Goal: Participate in discussion: Engage in conversation with other users on a specific topic

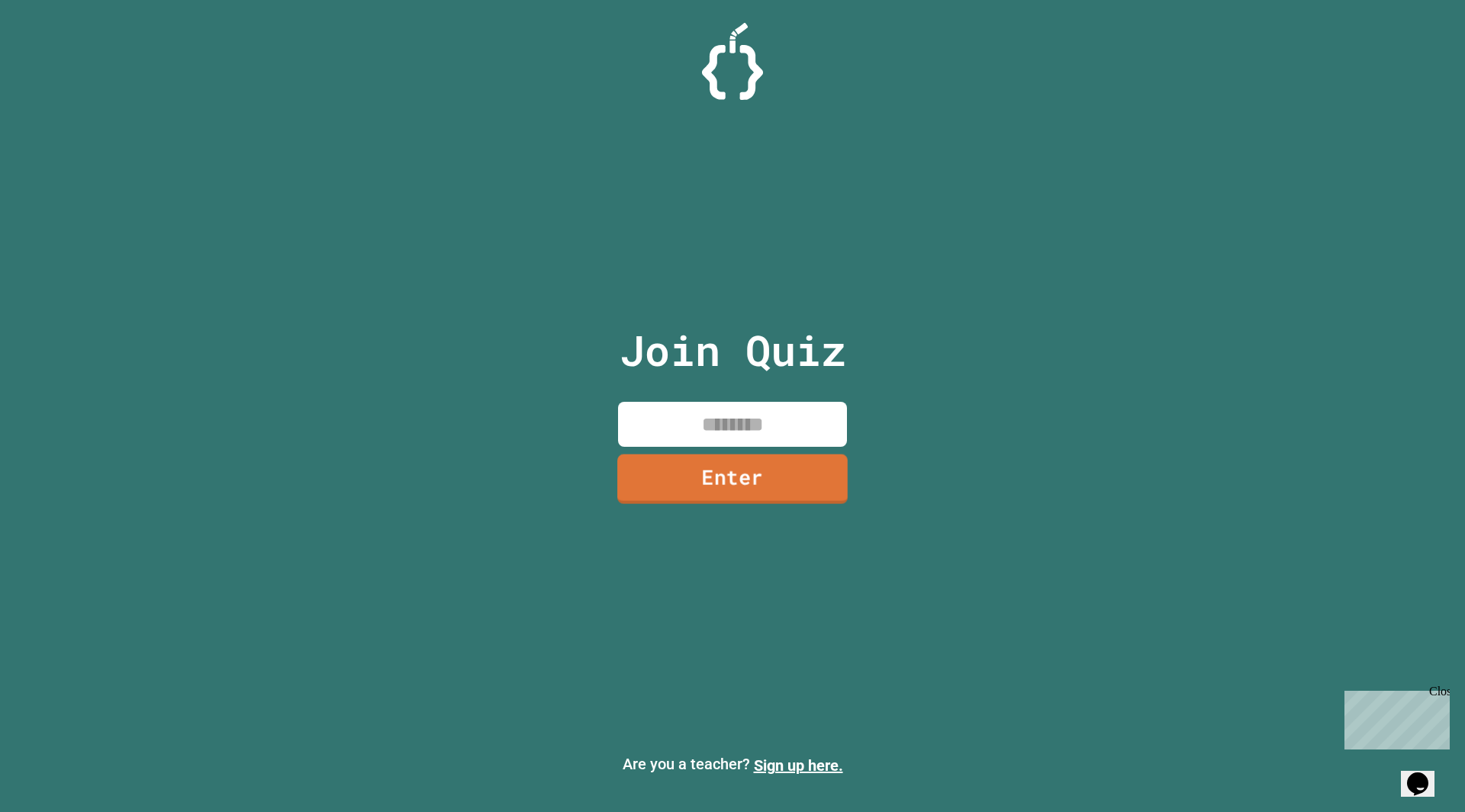
click at [778, 449] on div "Join Quiz Enter" at bounding box center [732, 406] width 257 height 736
click at [778, 443] on input at bounding box center [732, 424] width 229 height 45
type input "********"
click at [826, 485] on link "Enter" at bounding box center [732, 478] width 229 height 50
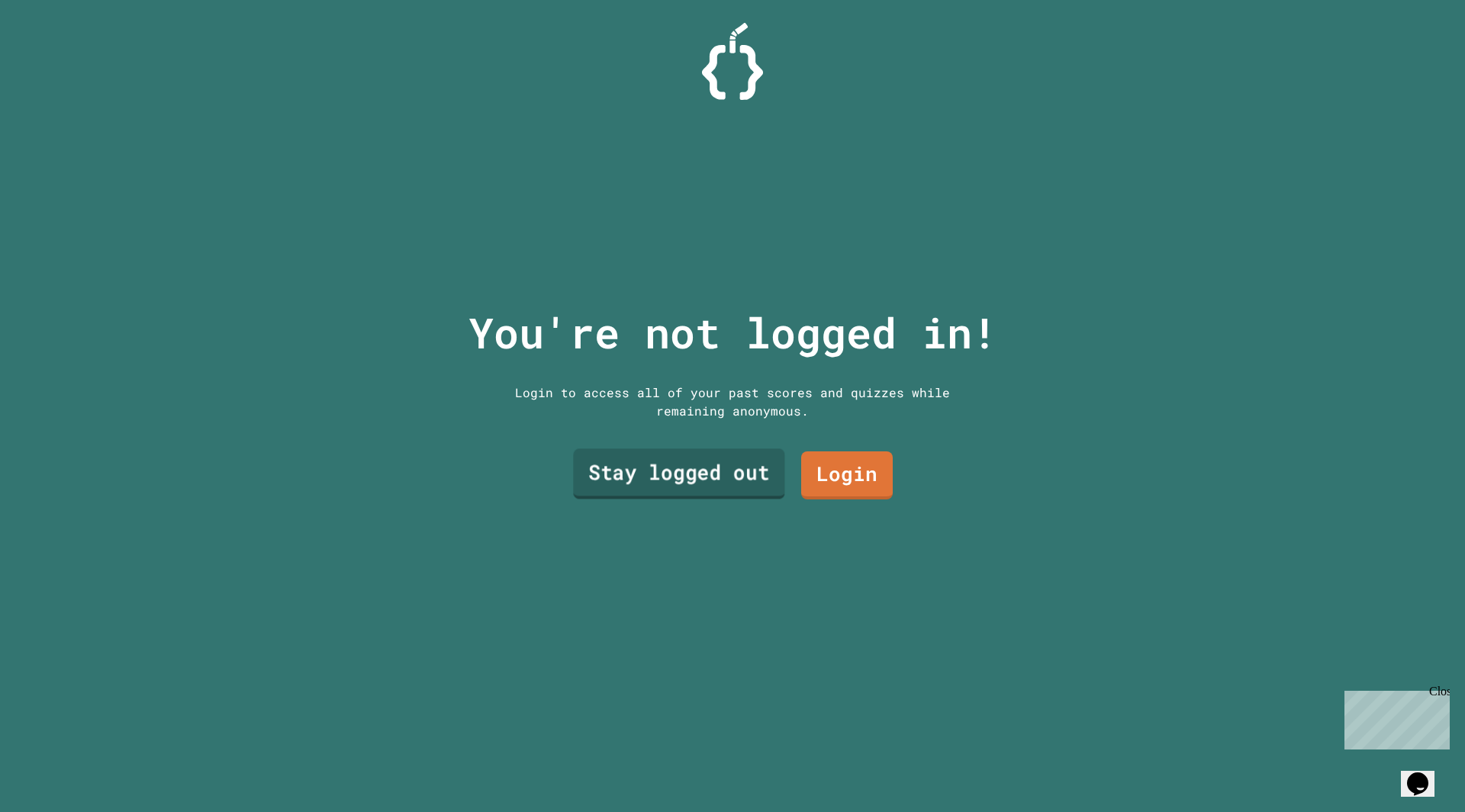
click at [699, 467] on link "Stay logged out" at bounding box center [679, 475] width 211 height 50
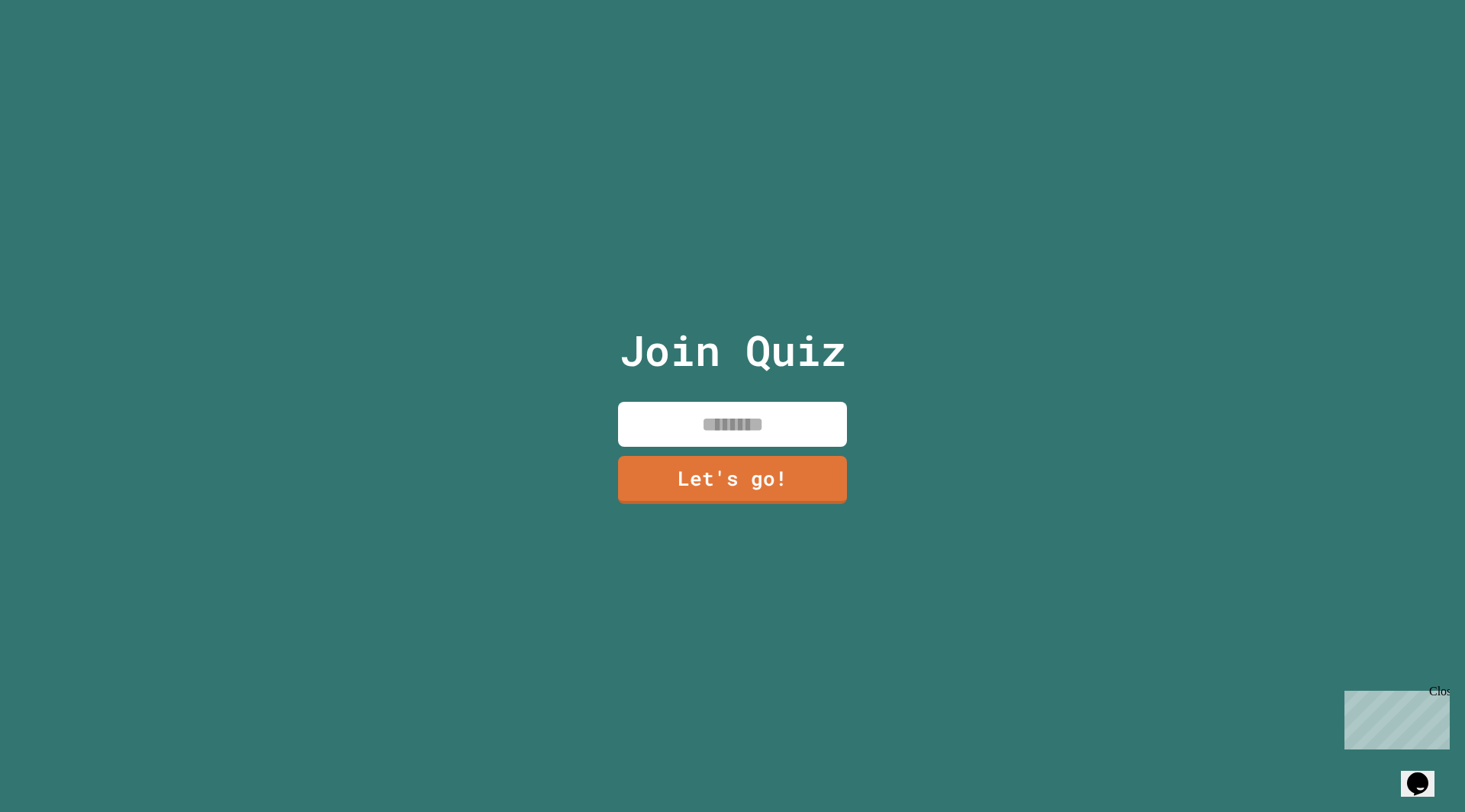
click at [721, 430] on input at bounding box center [732, 424] width 229 height 45
type input "**"
click at [786, 478] on link "Let's go!" at bounding box center [732, 477] width 210 height 50
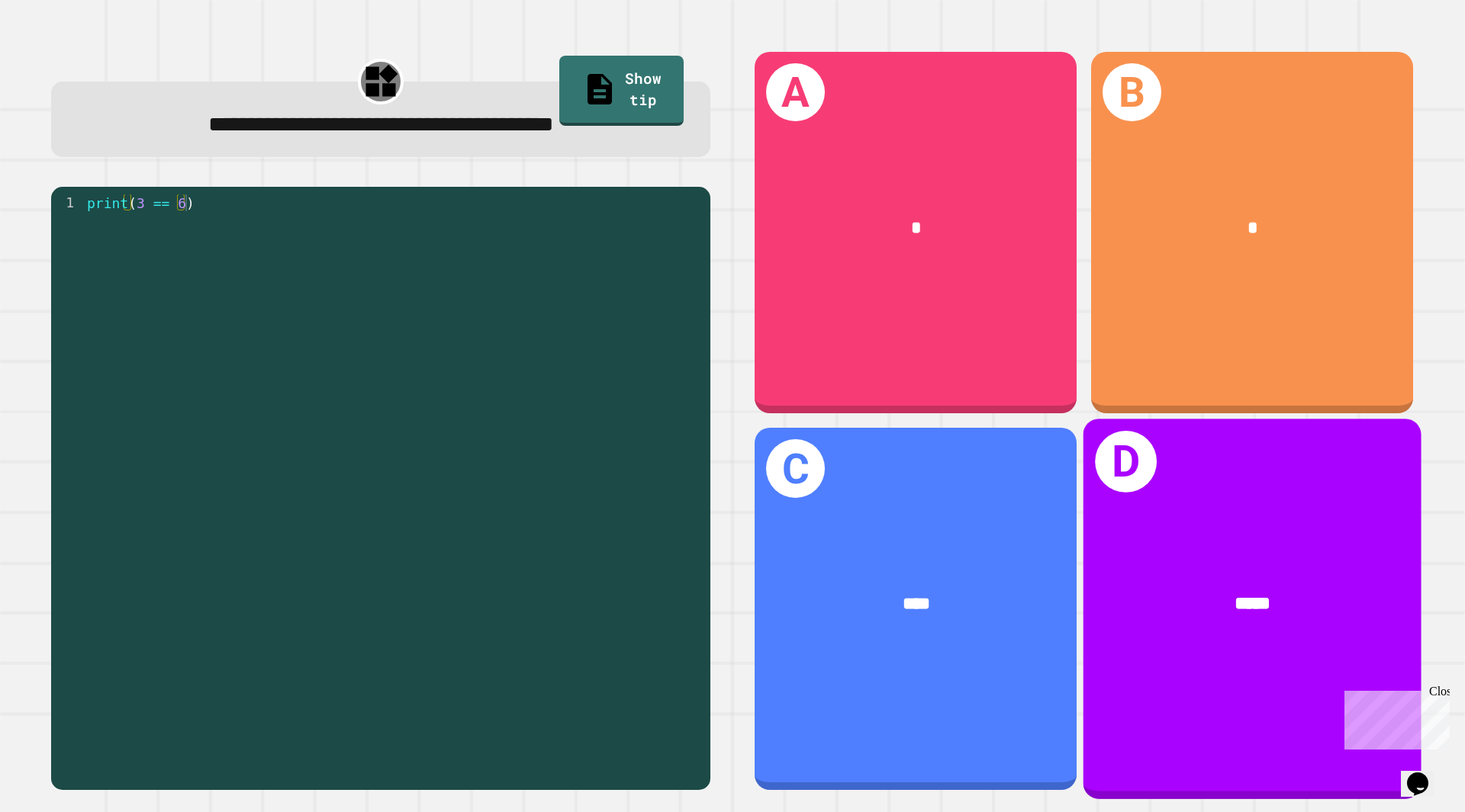
click at [1234, 596] on span "*****" at bounding box center [1252, 604] width 36 height 19
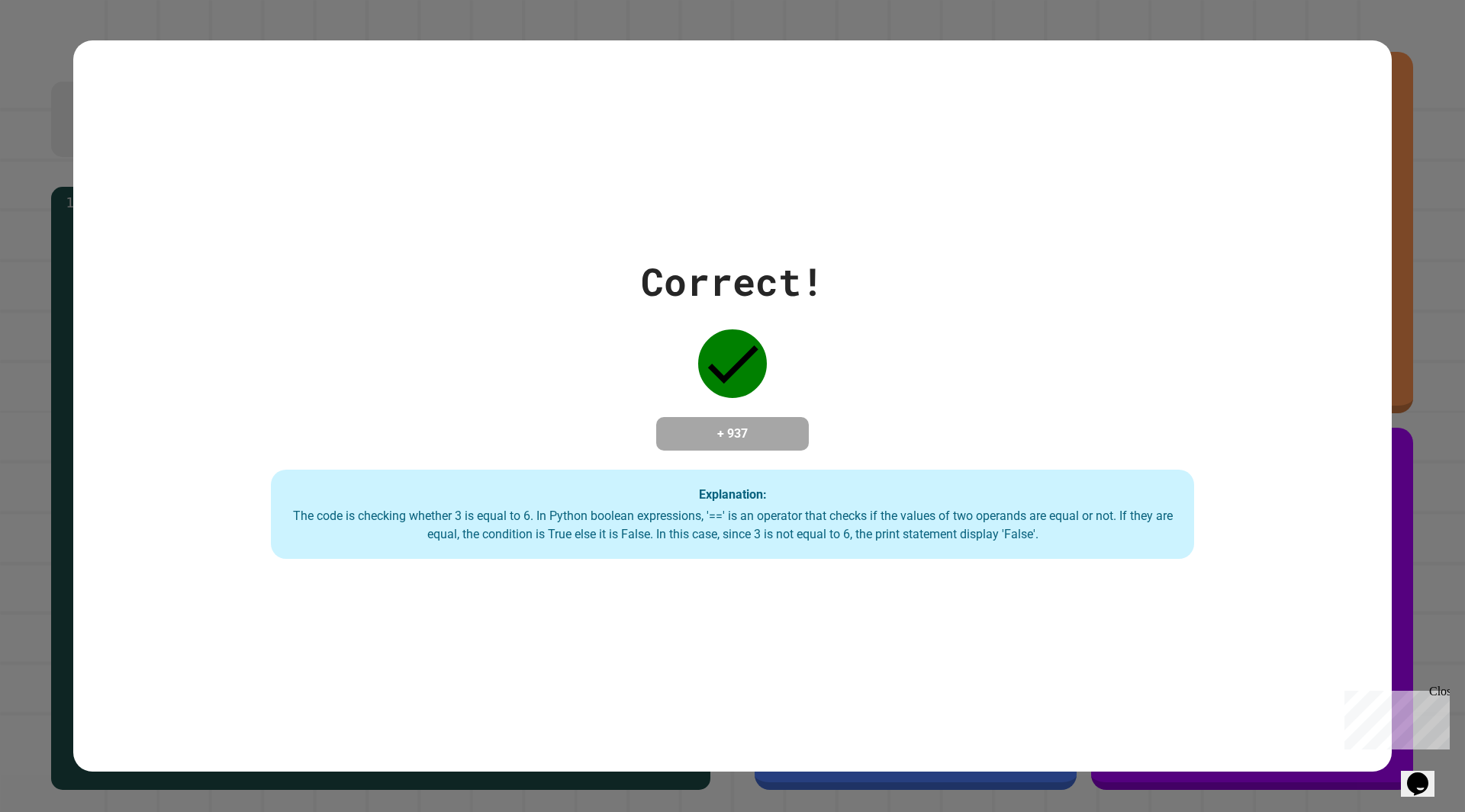
click at [1051, 436] on div "Correct! + 937 Explanation: The code is checking whether 3 is equal to 6. In Py…" at bounding box center [732, 406] width 1318 height 306
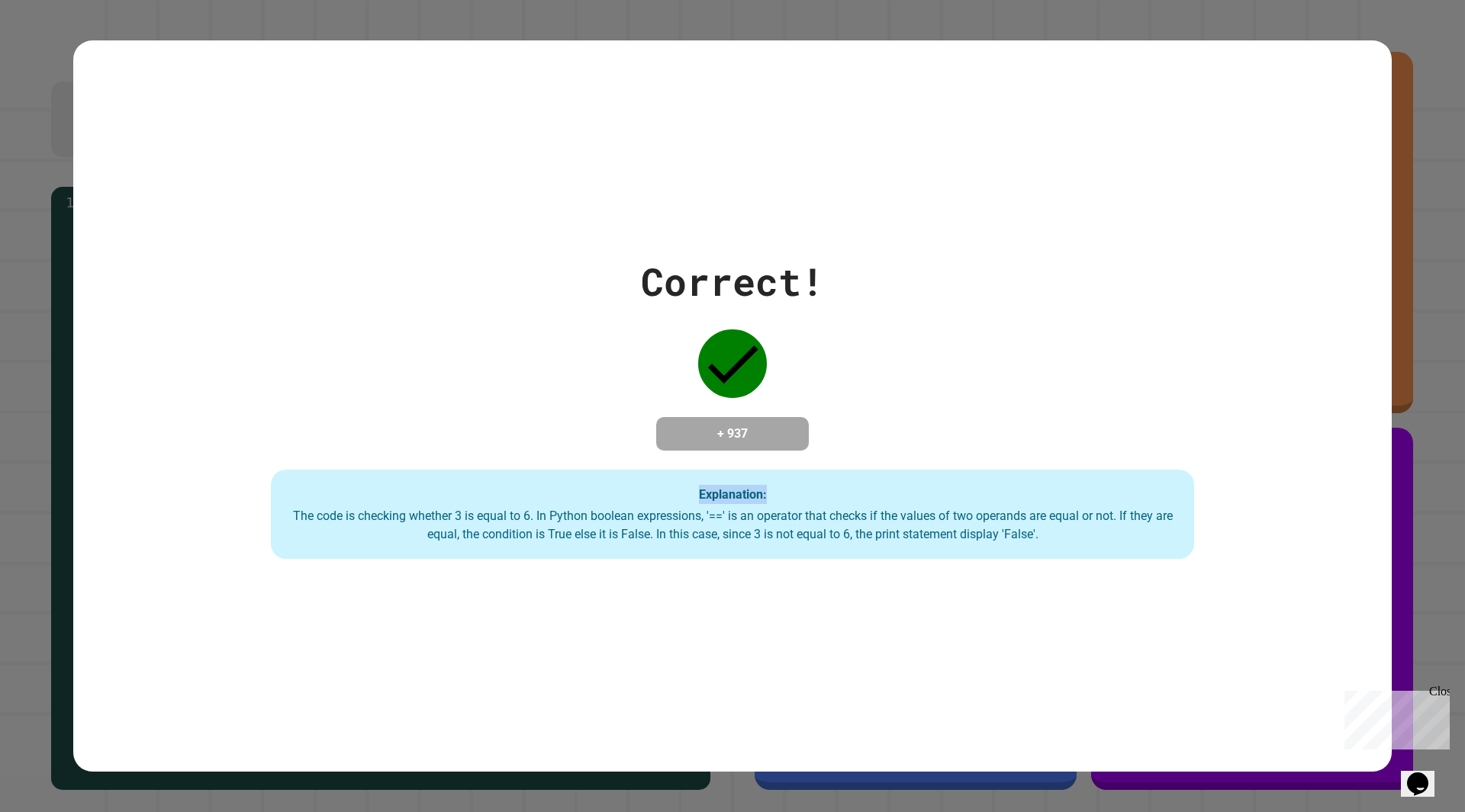
click at [1051, 436] on div "Correct! + 937 Explanation: The code is checking whether 3 is equal to 6. In Py…" at bounding box center [732, 406] width 1318 height 306
click at [1439, 689] on div "Close" at bounding box center [1439, 694] width 19 height 19
click at [897, 475] on div "Explanation: The code is checking whether 3 is equal to 6. In Python boolean ex…" at bounding box center [732, 514] width 924 height 90
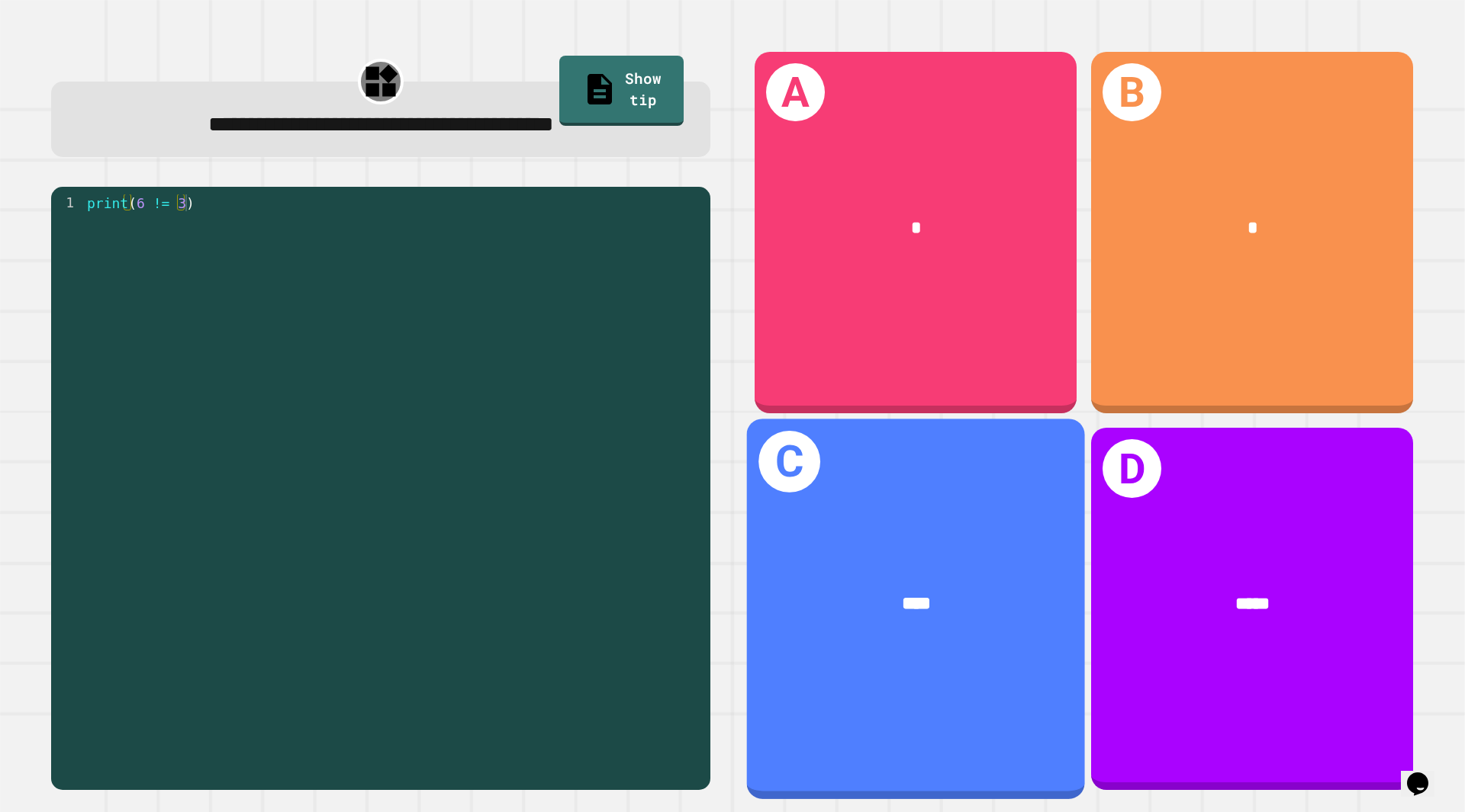
click at [943, 591] on div "****" at bounding box center [916, 605] width 264 height 29
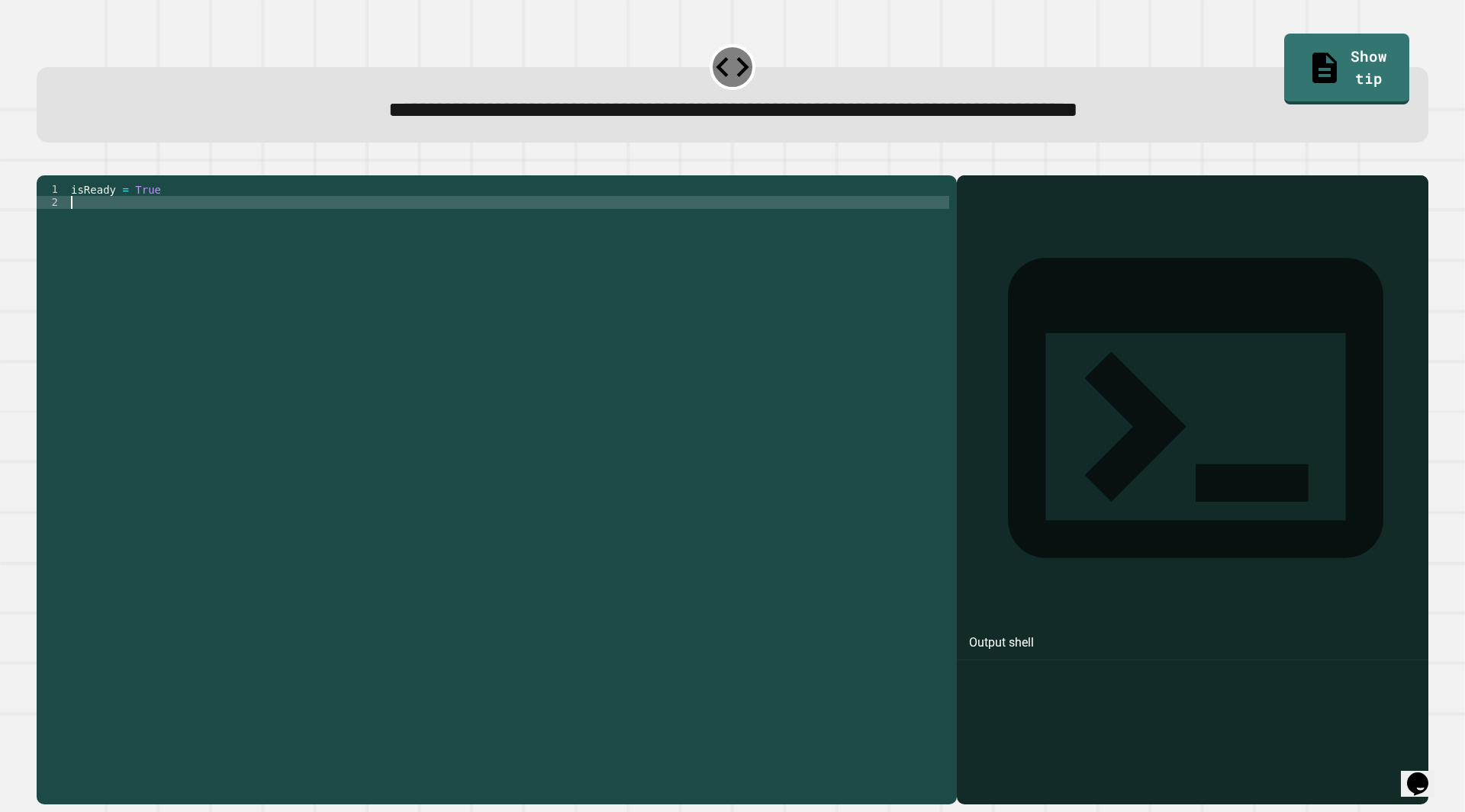
click at [408, 236] on div "isReady = True" at bounding box center [509, 475] width 882 height 583
type textarea "**********"
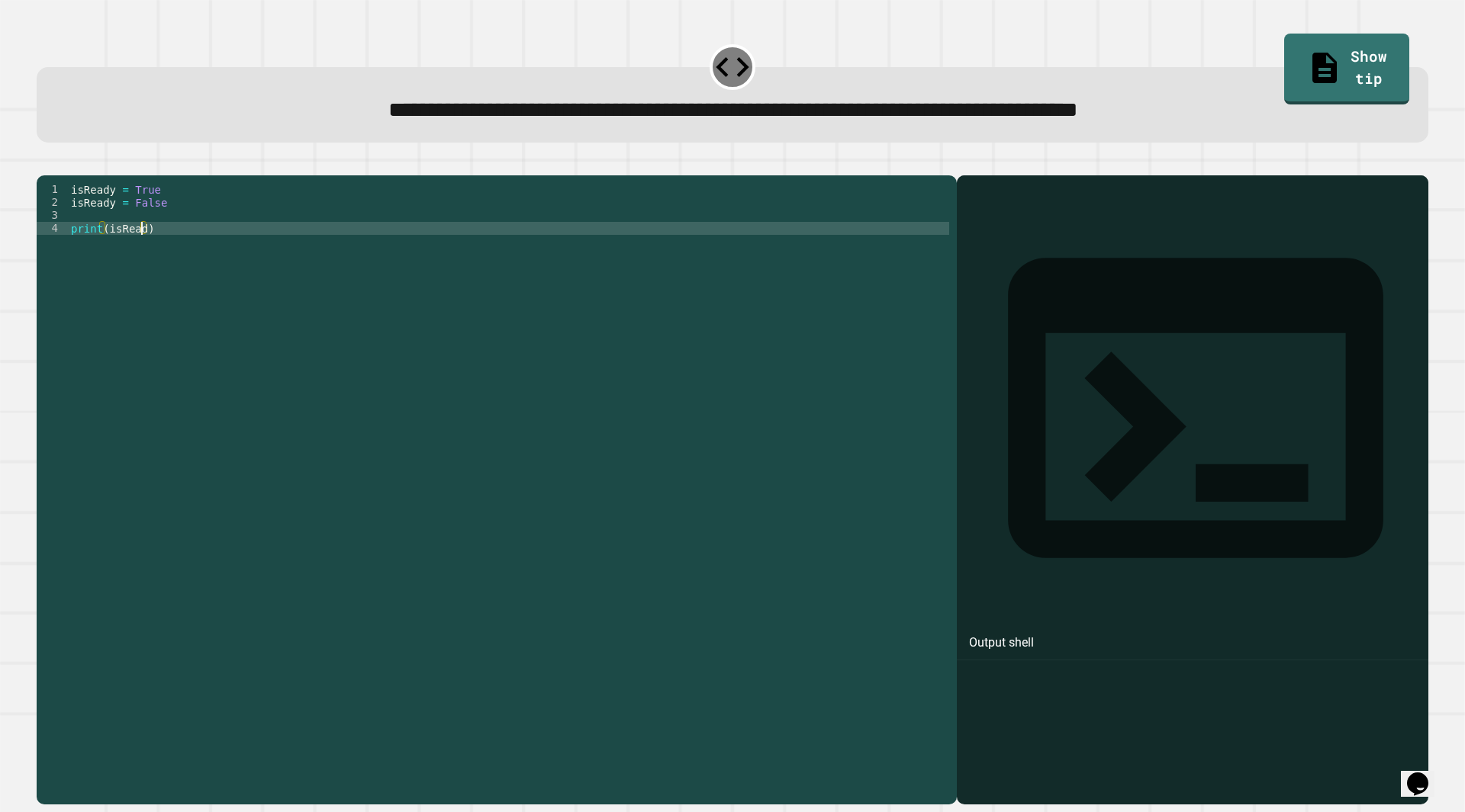
scroll to position [0, 4]
type textarea "**********"
click at [45, 163] on icon "button" at bounding box center [45, 163] width 0 height 0
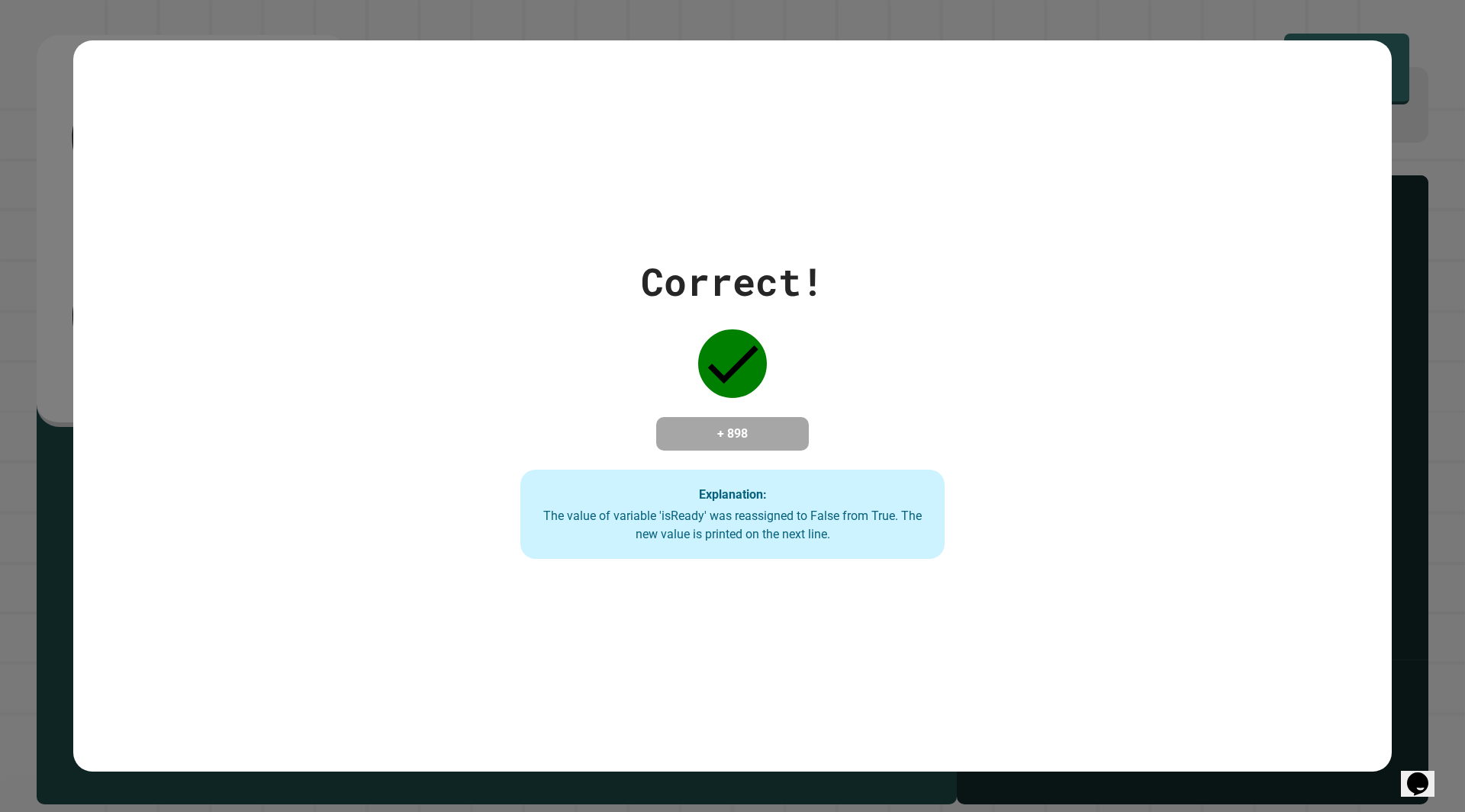
click at [502, 411] on div "Correct! + 898 Explanation: The value of variable 'isReady' was reassigned to F…" at bounding box center [732, 406] width 607 height 306
click at [1121, 366] on div "Correct! + 898 Explanation: The value of variable 'isReady' was reassigned to F…" at bounding box center [732, 406] width 1318 height 306
drag, startPoint x: 847, startPoint y: 542, endPoint x: 584, endPoint y: 501, distance: 266.2
click at [584, 501] on div "Explanation: The value of variable 'isReady' was reassigned to False from True.…" at bounding box center [732, 514] width 425 height 90
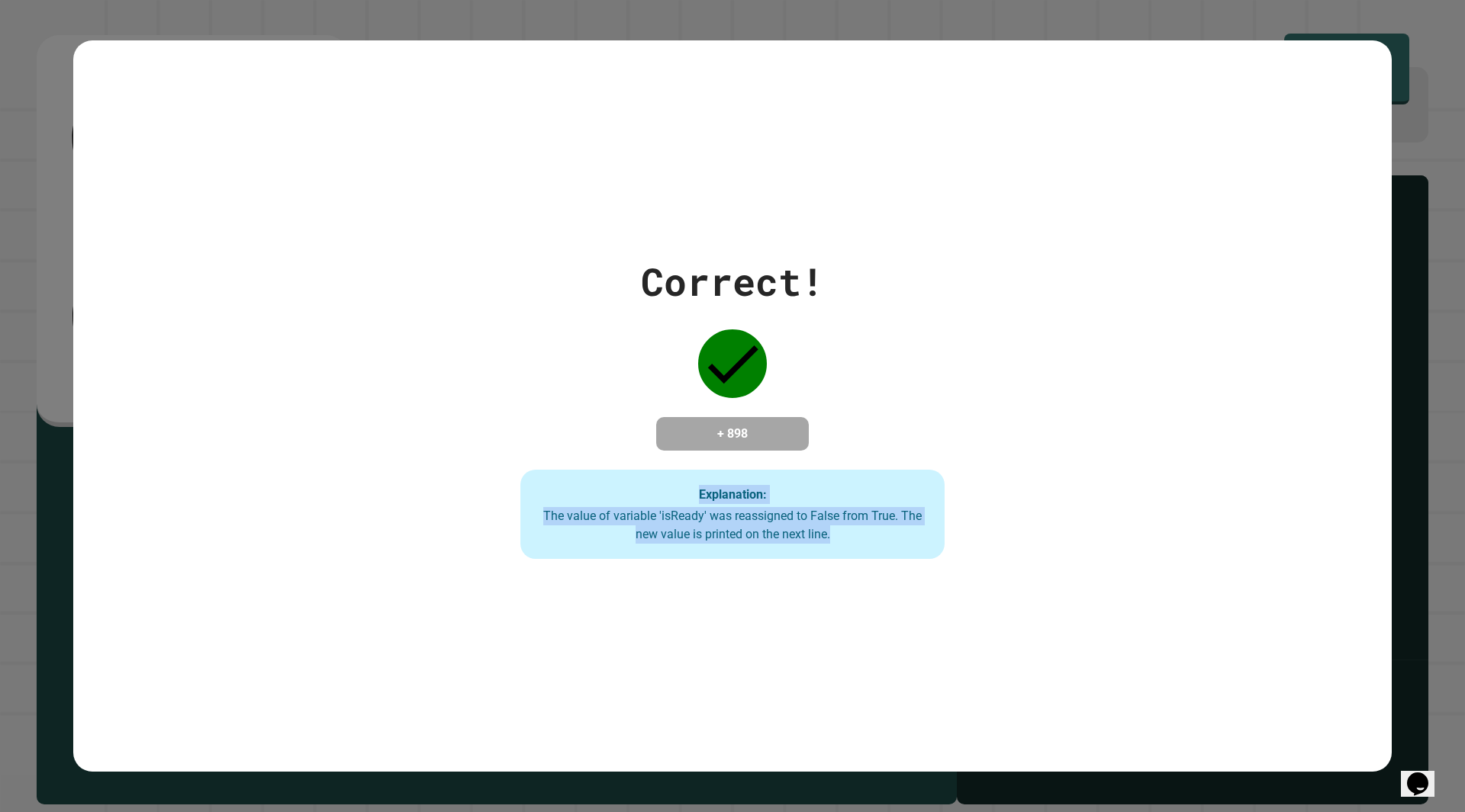
click at [564, 480] on div "Explanation: The value of variable 'isReady' was reassigned to False from True.…" at bounding box center [732, 514] width 425 height 90
drag, startPoint x: 692, startPoint y: 496, endPoint x: 889, endPoint y: 560, distance: 207.1
click at [889, 560] on div "Explanation: The value of variable 'isReady' was reassigned to False from True.…" at bounding box center [732, 514] width 425 height 90
click at [888, 550] on div "Explanation: The value of variable 'isReady' was reassigned to False from True.…" at bounding box center [732, 514] width 425 height 90
drag, startPoint x: 834, startPoint y: 549, endPoint x: 746, endPoint y: 539, distance: 88.6
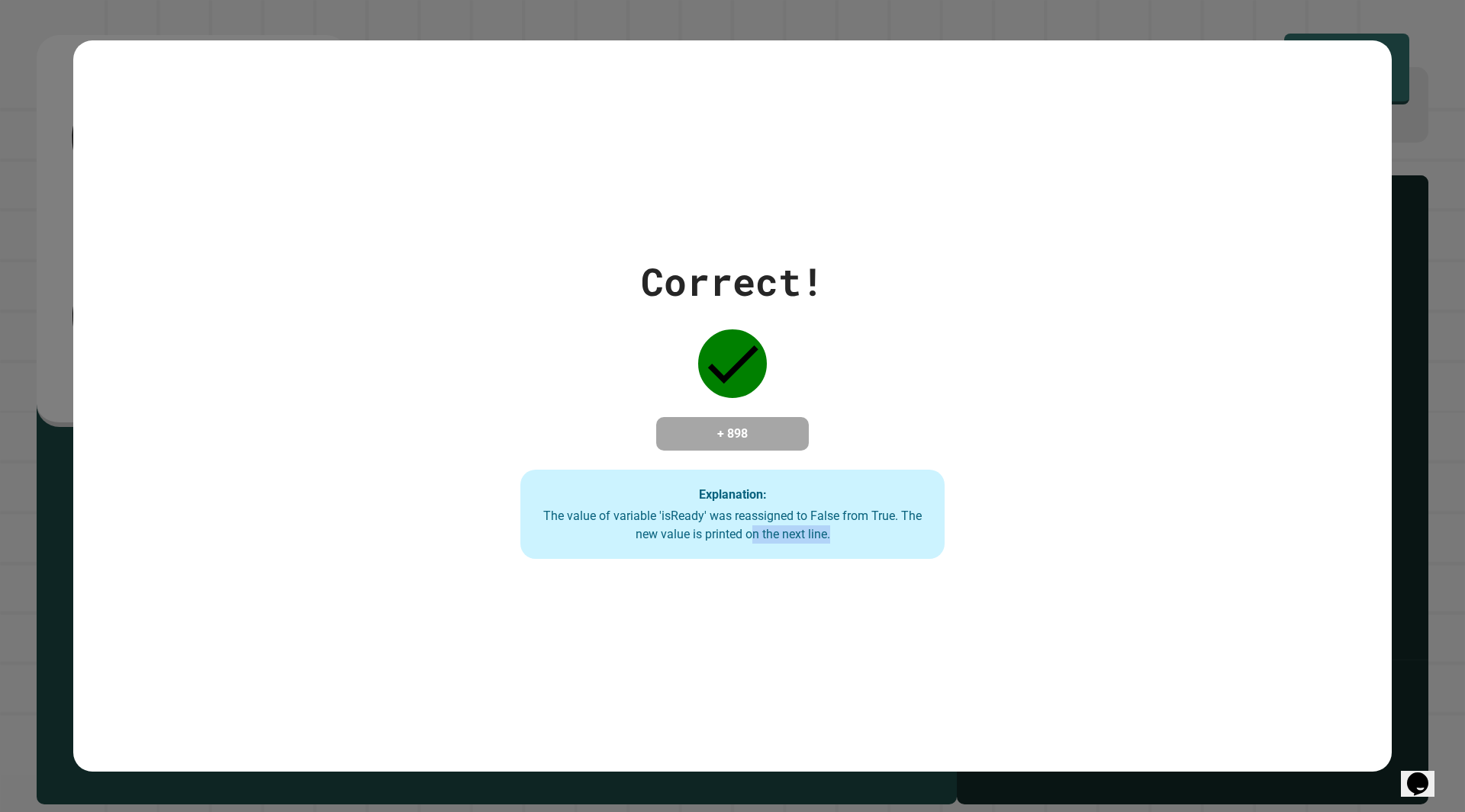
click at [746, 539] on div "Explanation: The value of variable 'isReady' was reassigned to False from True.…" at bounding box center [732, 514] width 425 height 90
click at [884, 549] on div "Explanation: The value of variable 'isReady' was reassigned to False from True.…" at bounding box center [732, 514] width 425 height 90
drag, startPoint x: 850, startPoint y: 541, endPoint x: 403, endPoint y: 498, distance: 449.1
click at [403, 498] on div "Correct! + 898 Explanation: The value of variable 'isReady' was reassigned to F…" at bounding box center [732, 406] width 1318 height 306
click at [624, 498] on div "Explanation: The value of variable 'isReady' was reassigned to False from True.…" at bounding box center [732, 514] width 425 height 90
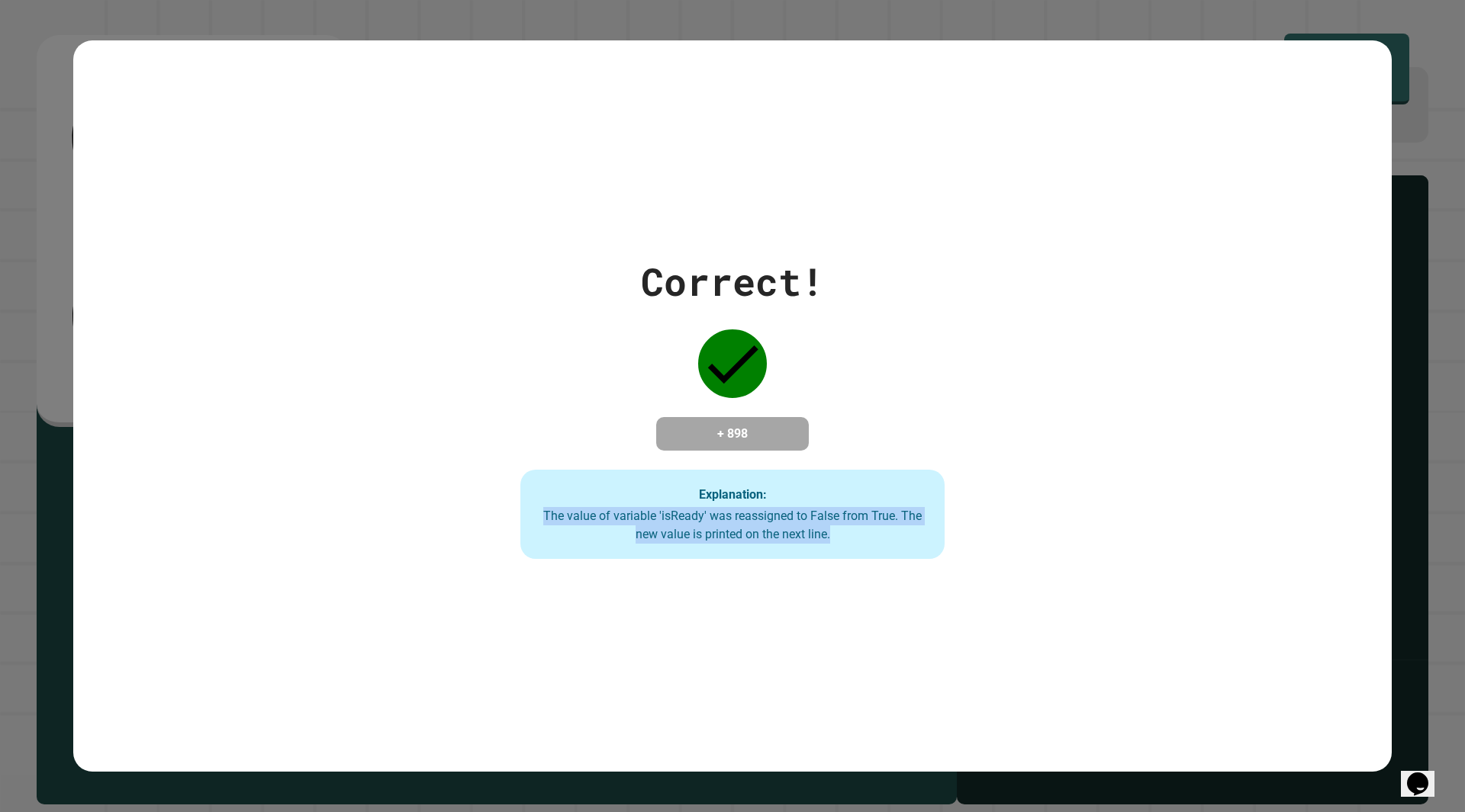
drag, startPoint x: 516, startPoint y: 507, endPoint x: 850, endPoint y: 543, distance: 335.9
click at [850, 543] on div "Explanation: The value of variable 'isReady' was reassigned to False from True.…" at bounding box center [732, 514] width 425 height 90
click at [850, 543] on div "The value of variable 'isReady' was reassigned to False from True. The new valu…" at bounding box center [732, 526] width 395 height 37
click at [847, 514] on div "The value of variable 'isReady' was reassigned to False from True. The new valu…" at bounding box center [732, 526] width 395 height 37
drag, startPoint x: 862, startPoint y: 532, endPoint x: 675, endPoint y: 533, distance: 187.0
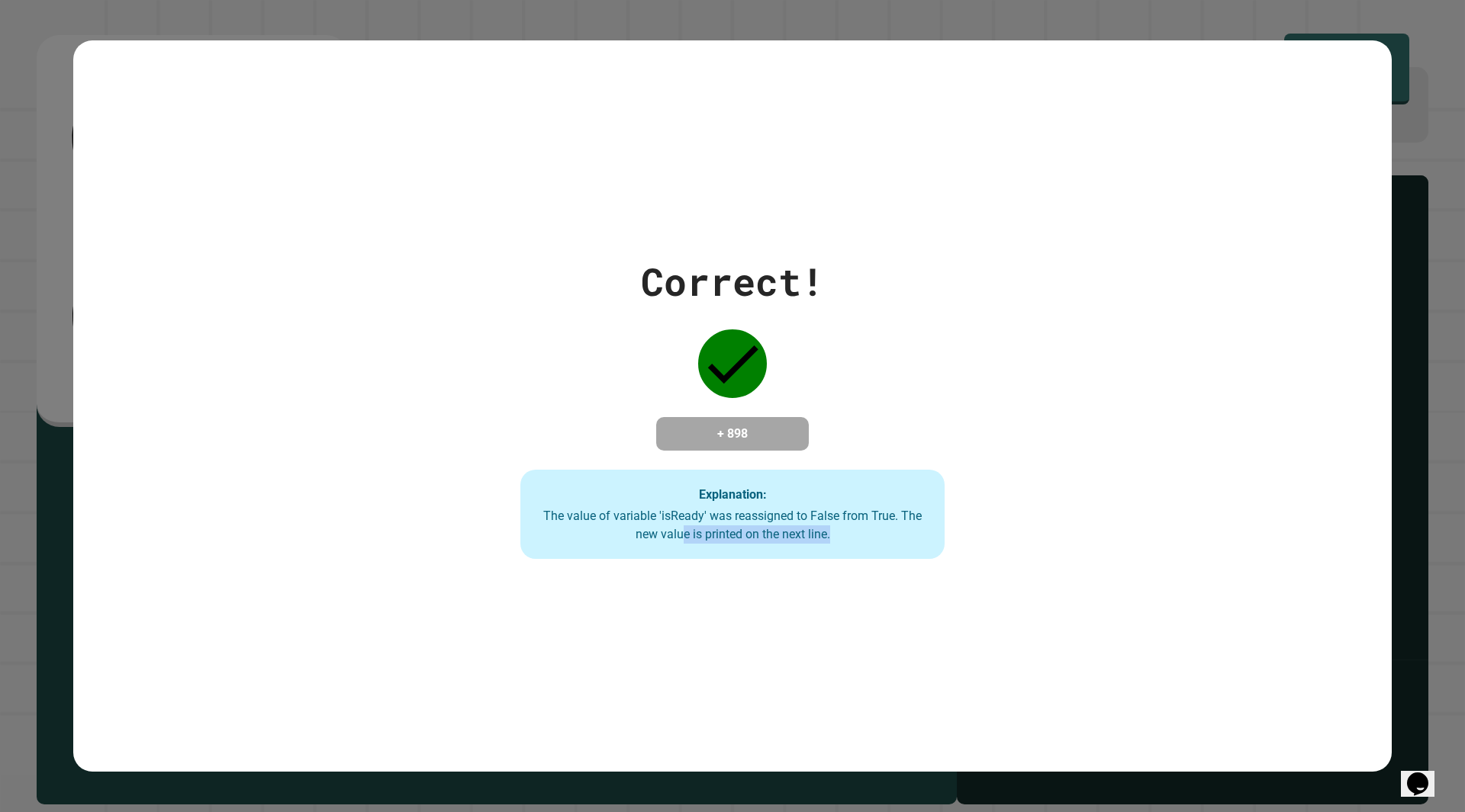
click at [675, 533] on div "The value of variable 'isReady' was reassigned to False from True. The new valu…" at bounding box center [732, 526] width 395 height 37
drag, startPoint x: 730, startPoint y: 537, endPoint x: 836, endPoint y: 543, distance: 106.2
click at [832, 546] on div "Explanation: The value of variable 'isReady' was reassigned to False from True.…" at bounding box center [732, 514] width 425 height 90
click at [836, 543] on div "The value of variable 'isReady' was reassigned to False from True. The new valu…" at bounding box center [732, 526] width 395 height 37
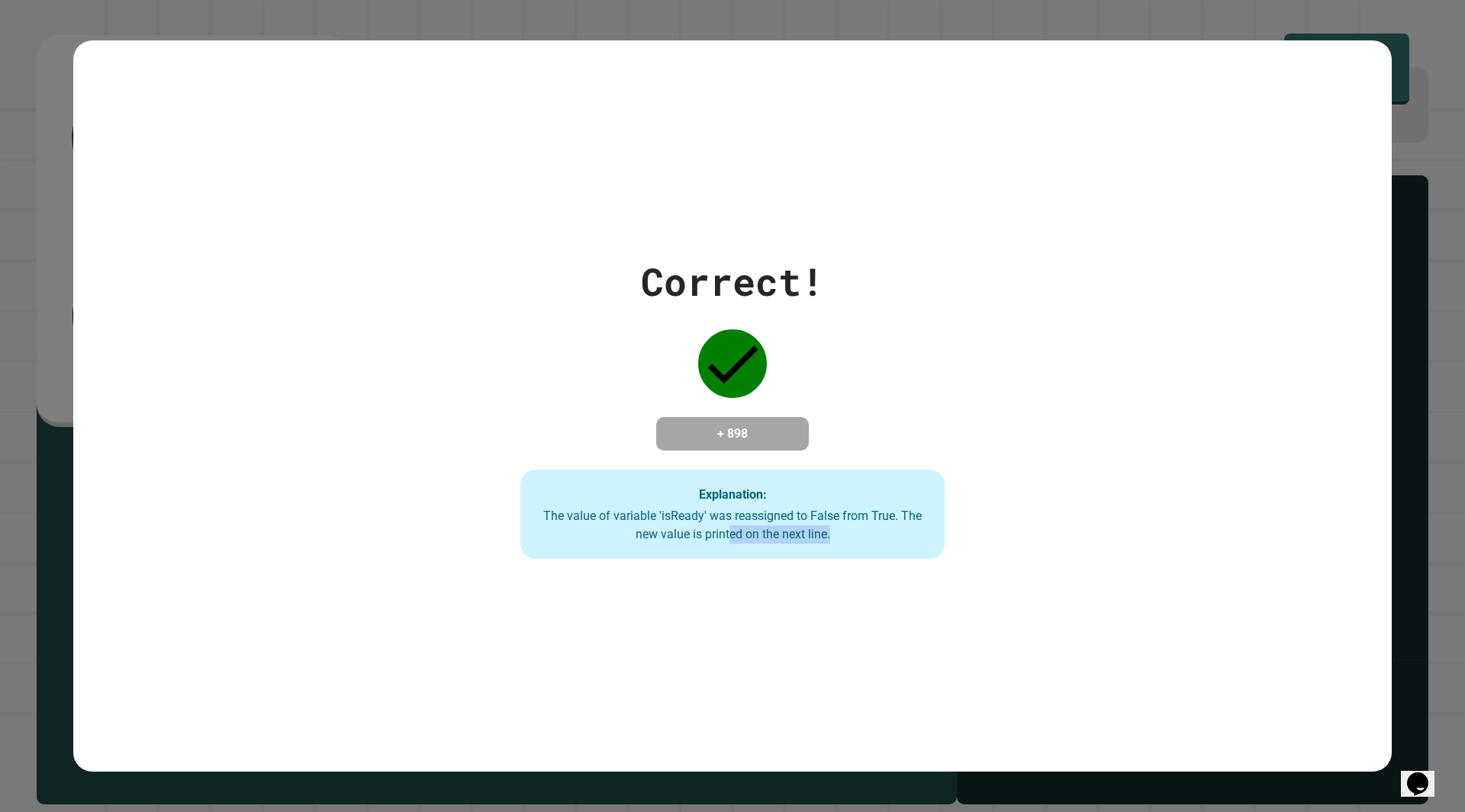
drag, startPoint x: 839, startPoint y: 539, endPoint x: 722, endPoint y: 538, distance: 117.0
click at [722, 538] on div "The value of variable 'isReady' was reassigned to False from True. The new valu…" at bounding box center [732, 526] width 395 height 37
click at [727, 538] on div "The value of variable 'isReady' was reassigned to False from True. The new valu…" at bounding box center [732, 526] width 395 height 37
drag, startPoint x: 738, startPoint y: 533, endPoint x: 831, endPoint y: 530, distance: 93.0
click at [831, 530] on div "The value of variable 'isReady' was reassigned to False from True. The new valu…" at bounding box center [732, 526] width 395 height 37
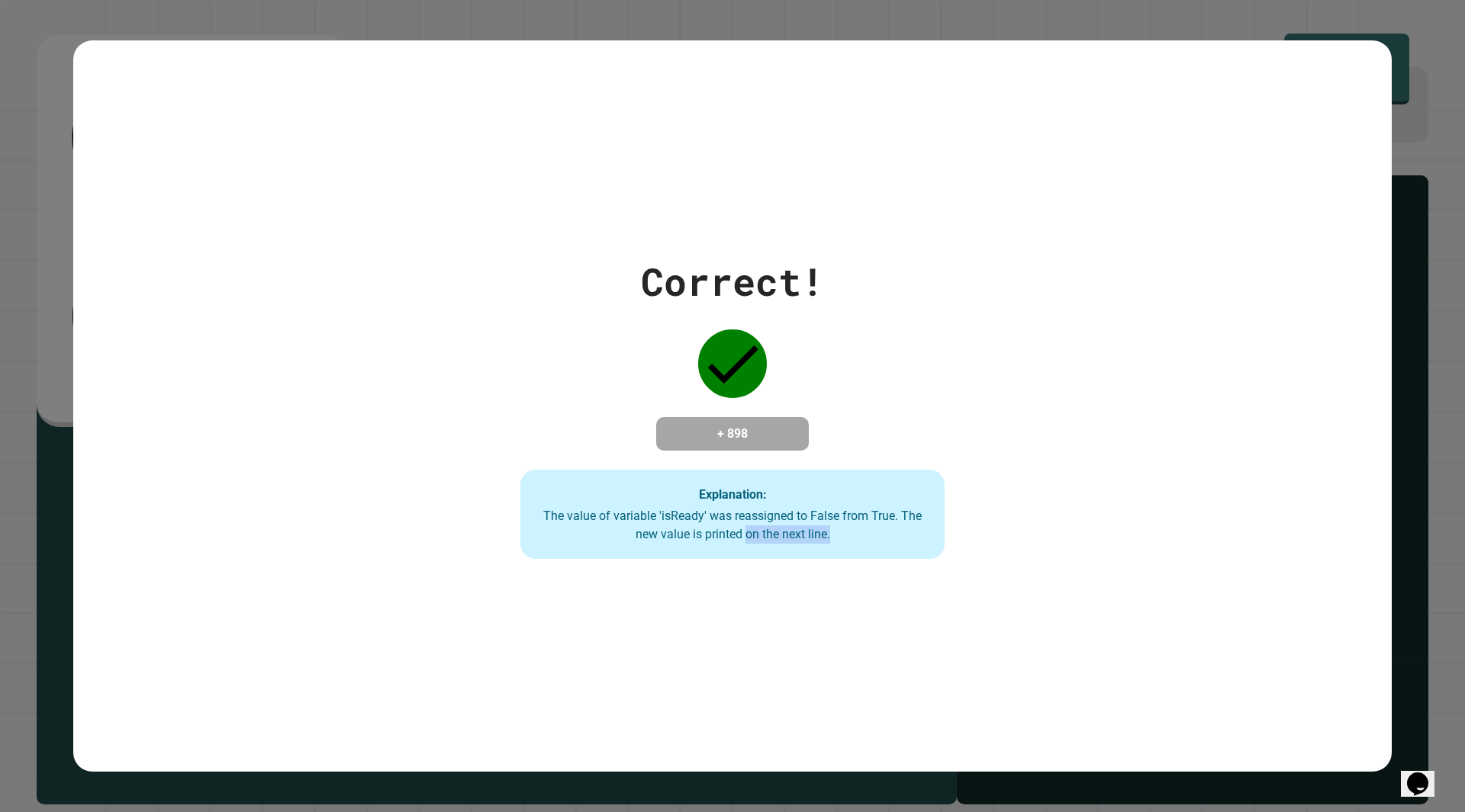
click at [832, 529] on div "The value of variable 'isReady' was reassigned to False from True. The new valu…" at bounding box center [732, 526] width 395 height 37
drag, startPoint x: 739, startPoint y: 539, endPoint x: 827, endPoint y: 540, distance: 88.0
click at [740, 539] on div "The value of variable 'isReady' was reassigned to False from True. The new valu…" at bounding box center [732, 526] width 395 height 37
drag, startPoint x: 736, startPoint y: 530, endPoint x: 834, endPoint y: 533, distance: 98.0
click at [834, 533] on div "The value of variable 'isReady' was reassigned to False from True. The new valu…" at bounding box center [732, 526] width 395 height 37
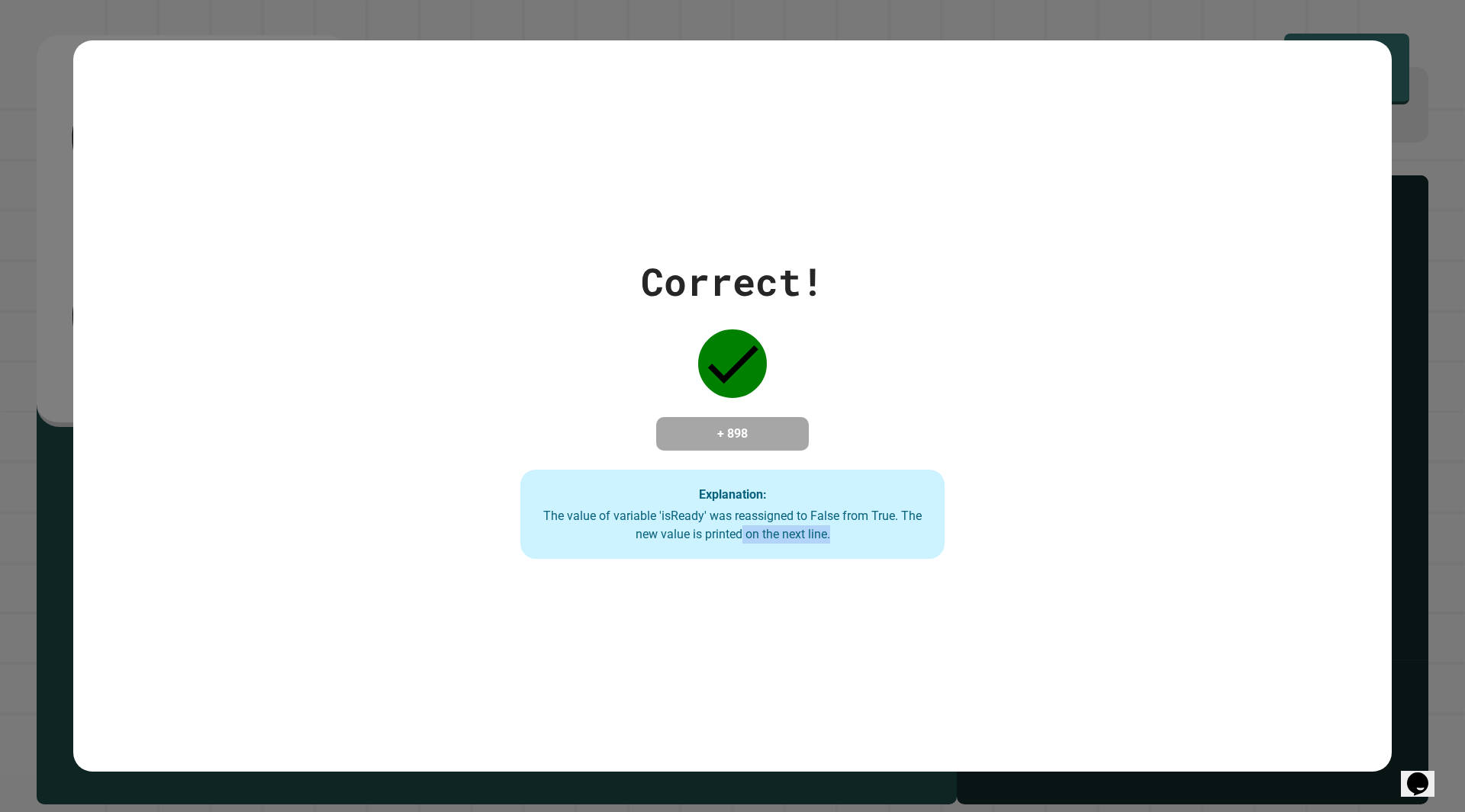
click at [835, 528] on div "The value of variable 'isReady' was reassigned to False from True. The new valu…" at bounding box center [732, 526] width 395 height 37
drag, startPoint x: 841, startPoint y: 540, endPoint x: 658, endPoint y: 509, distance: 185.6
click at [658, 509] on div "The value of variable 'isReady' was reassigned to False from True. The new valu…" at bounding box center [732, 526] width 395 height 37
click at [657, 506] on div "Explanation: The value of variable 'isReady' was reassigned to False from True.…" at bounding box center [732, 514] width 425 height 90
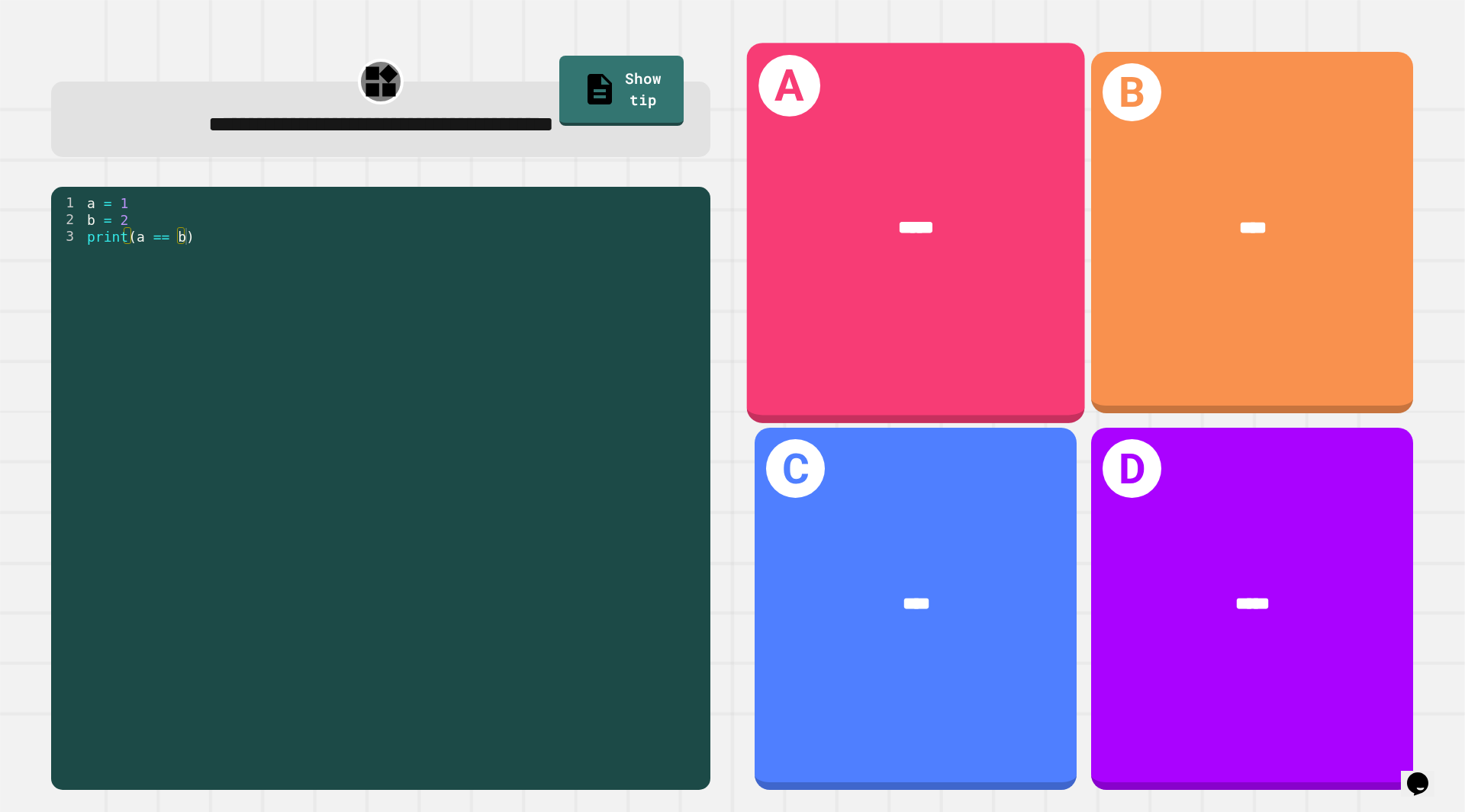
click at [858, 263] on div "*****" at bounding box center [916, 227] width 338 height 102
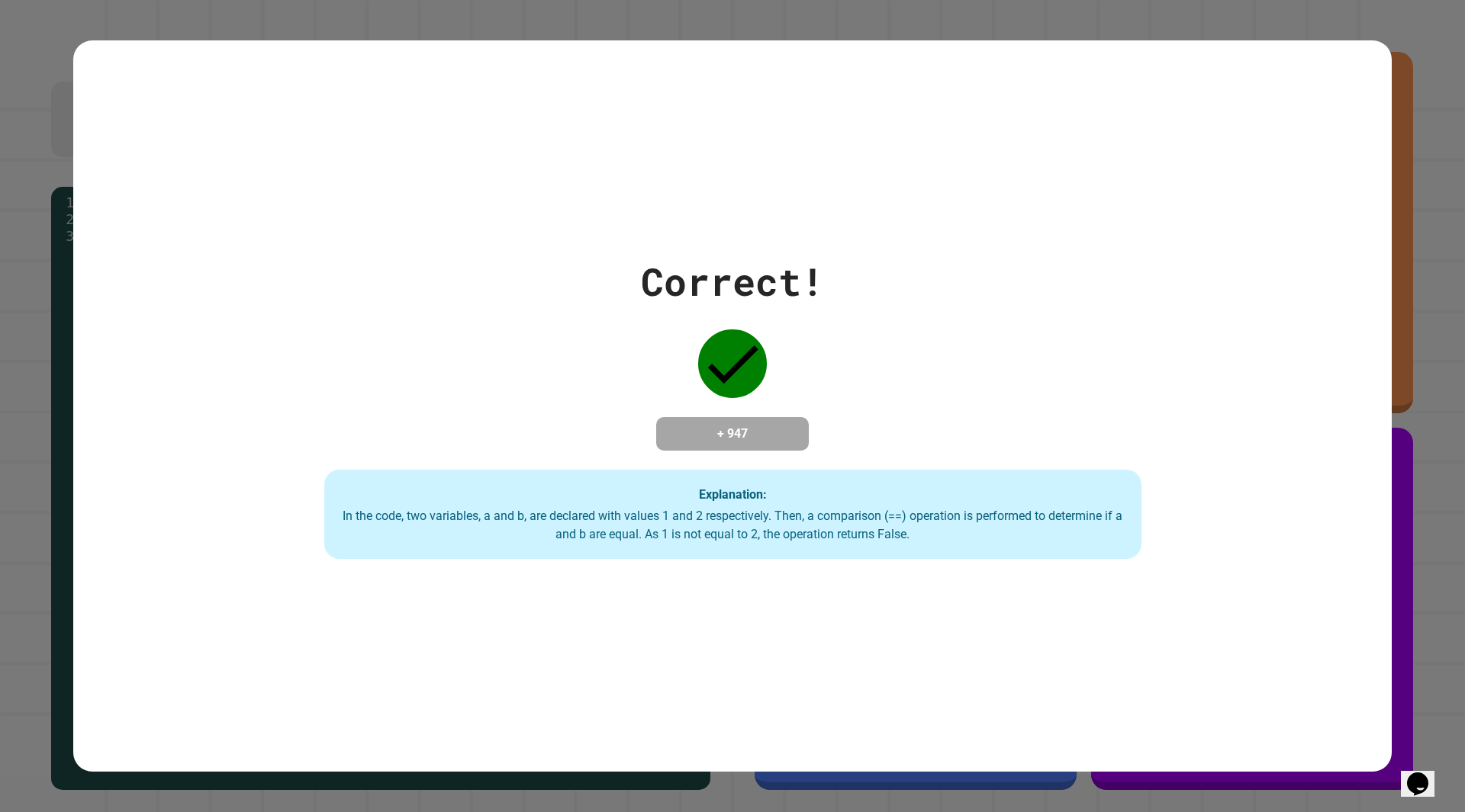
click at [858, 263] on div "Correct! + 947 Explanation: In the code, two variables, a and b, are declared w…" at bounding box center [732, 406] width 1168 height 306
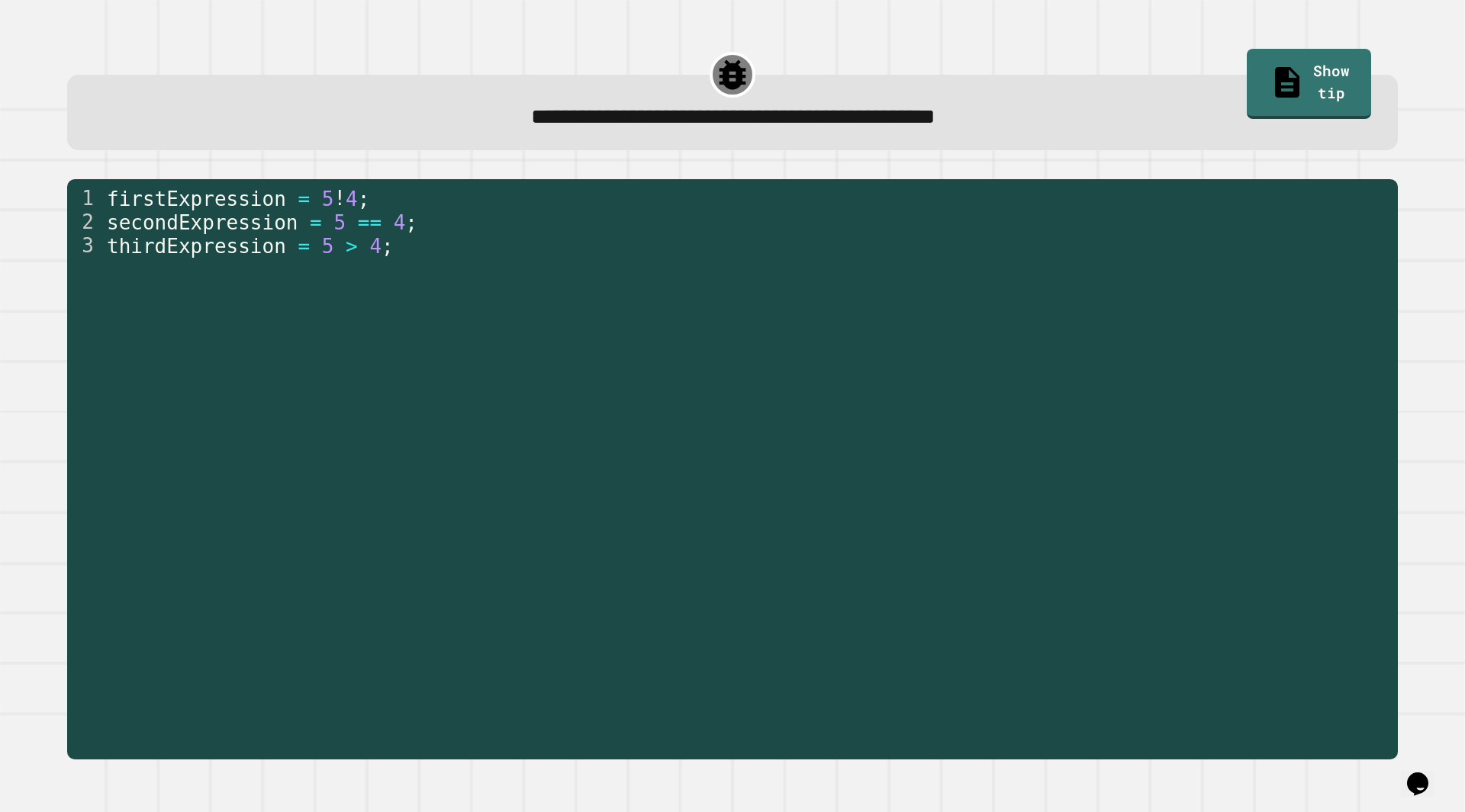
click at [237, 4] on div "**********" at bounding box center [732, 406] width 1465 height 812
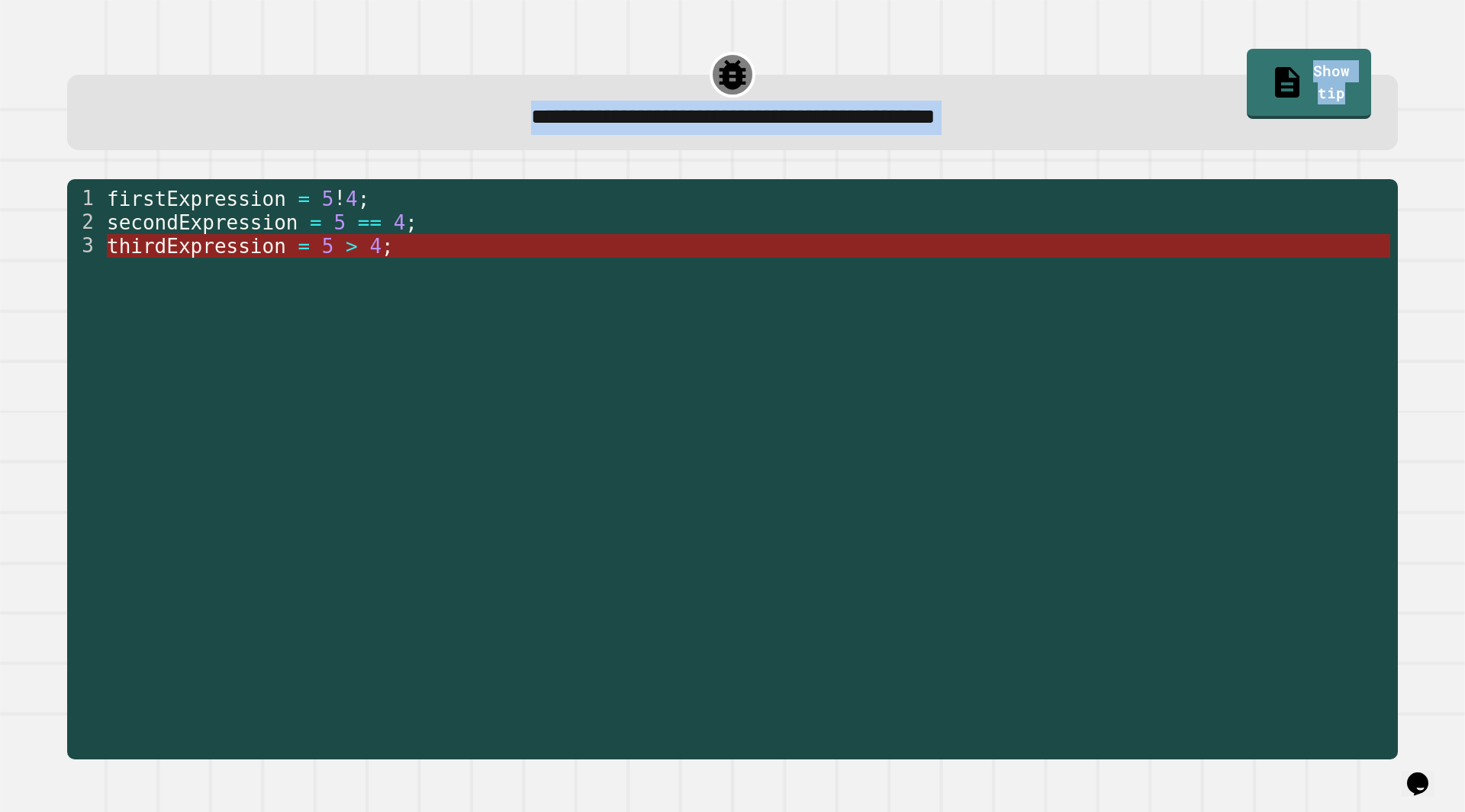
drag, startPoint x: 403, startPoint y: 156, endPoint x: 433, endPoint y: 236, distance: 85.4
click at [418, 188] on div "**********" at bounding box center [732, 401] width 1406 height 746
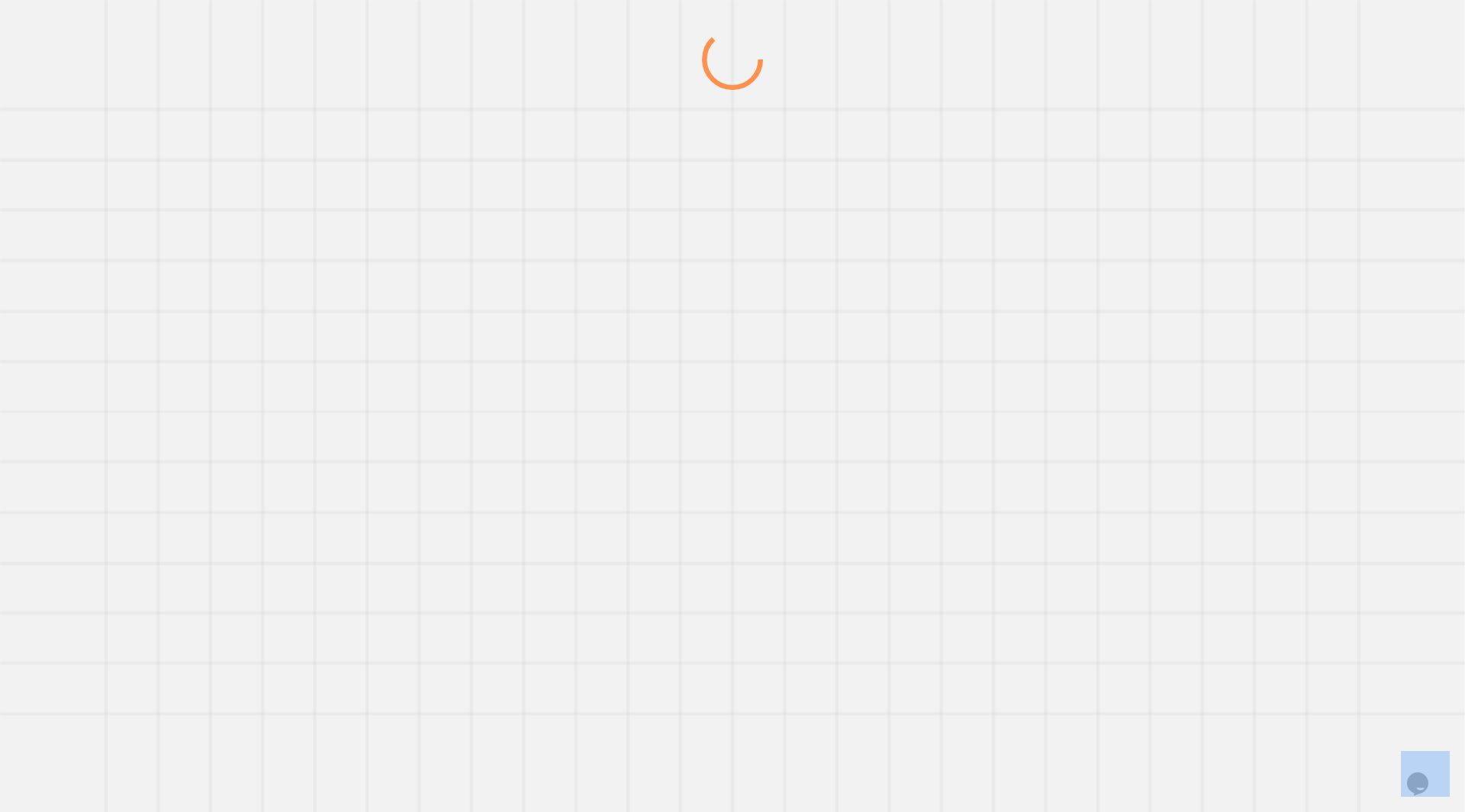
click at [0, 0] on div at bounding box center [0, 0] width 0 height 0
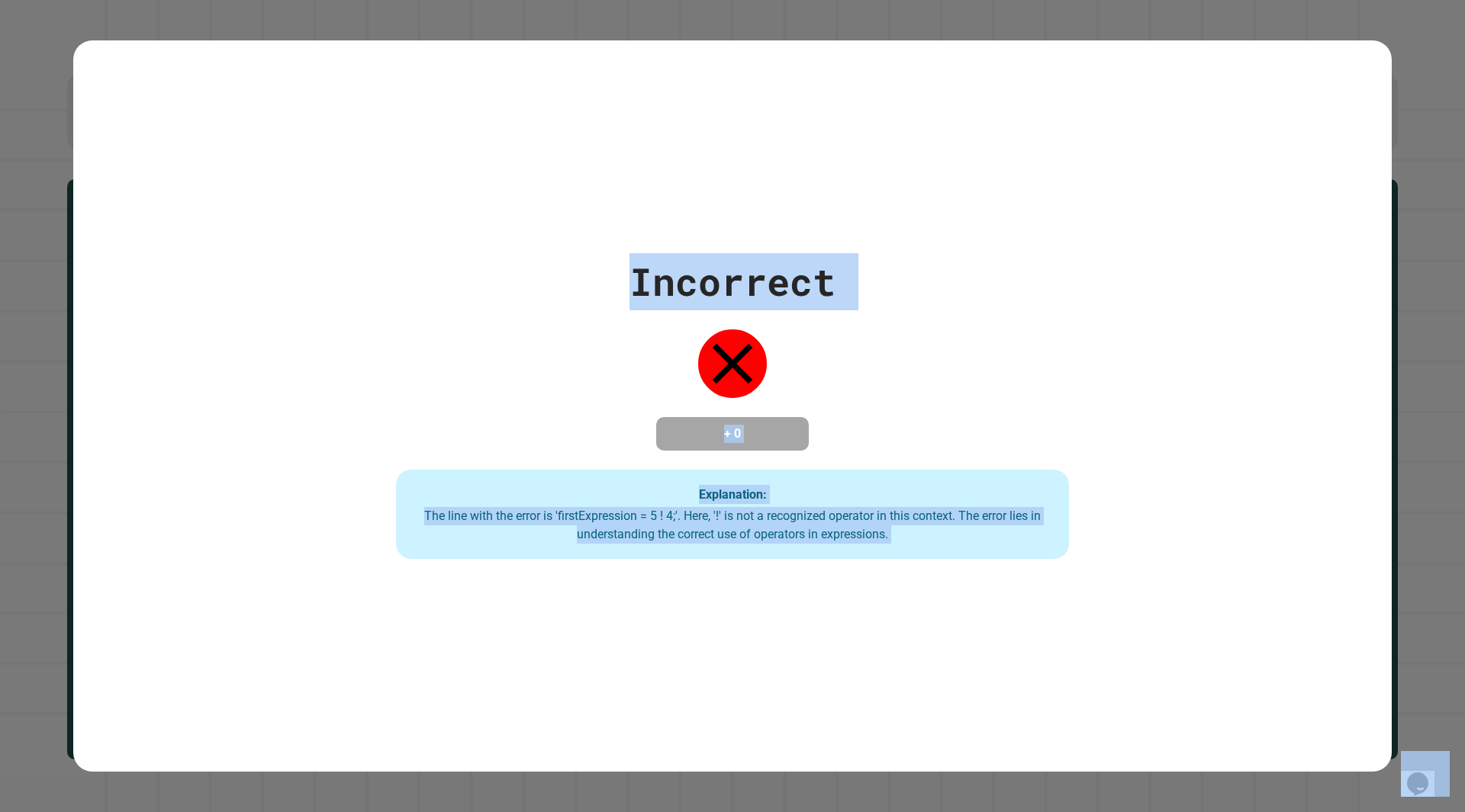
click at [574, 353] on div "Incorrect + 0 Explanation: The line with the error is 'firstExpression = 5 ! 4;…" at bounding box center [732, 406] width 962 height 306
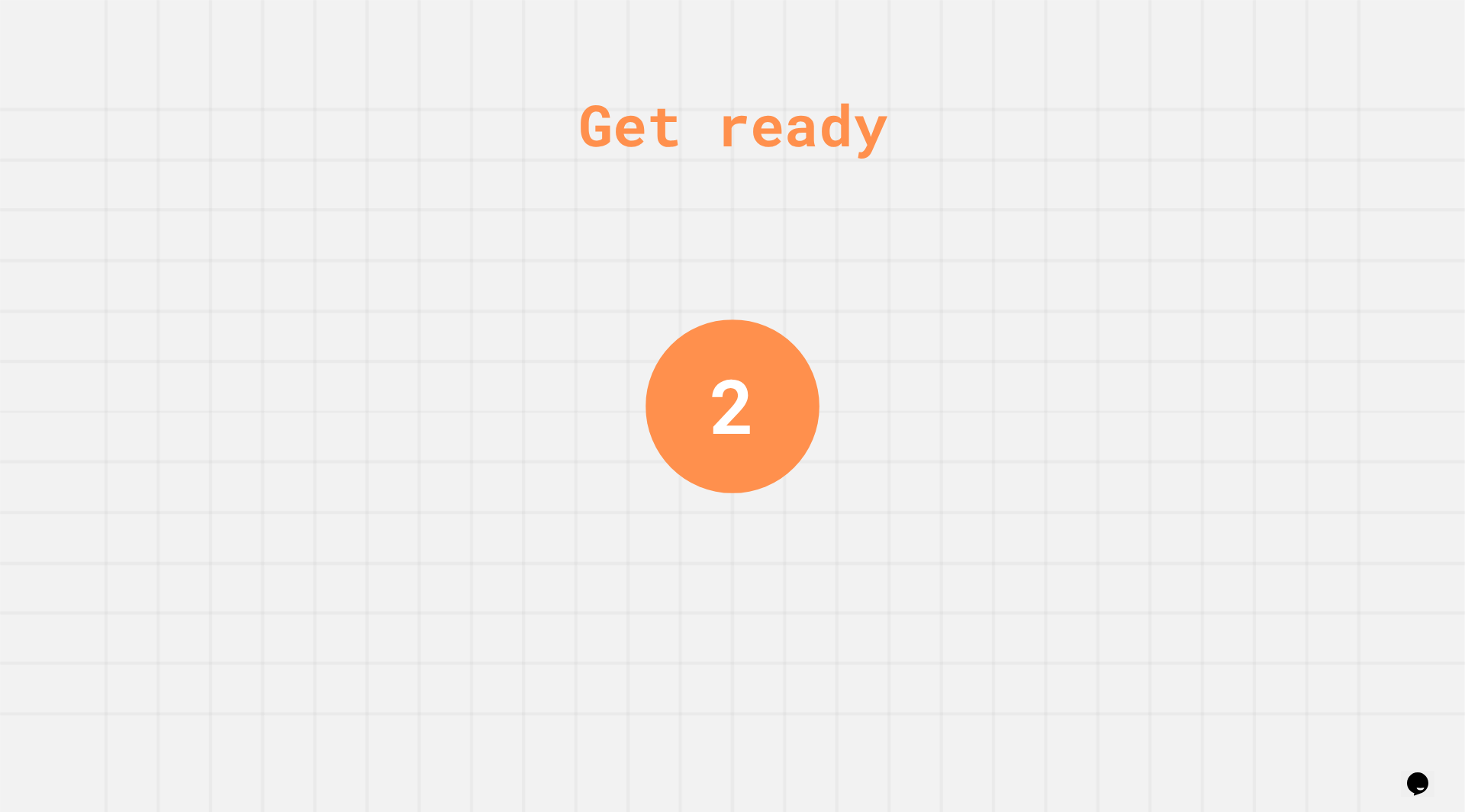
drag, startPoint x: 573, startPoint y: 297, endPoint x: 596, endPoint y: 283, distance: 26.9
click at [592, 285] on div "Get ready 2" at bounding box center [732, 406] width 1465 height 812
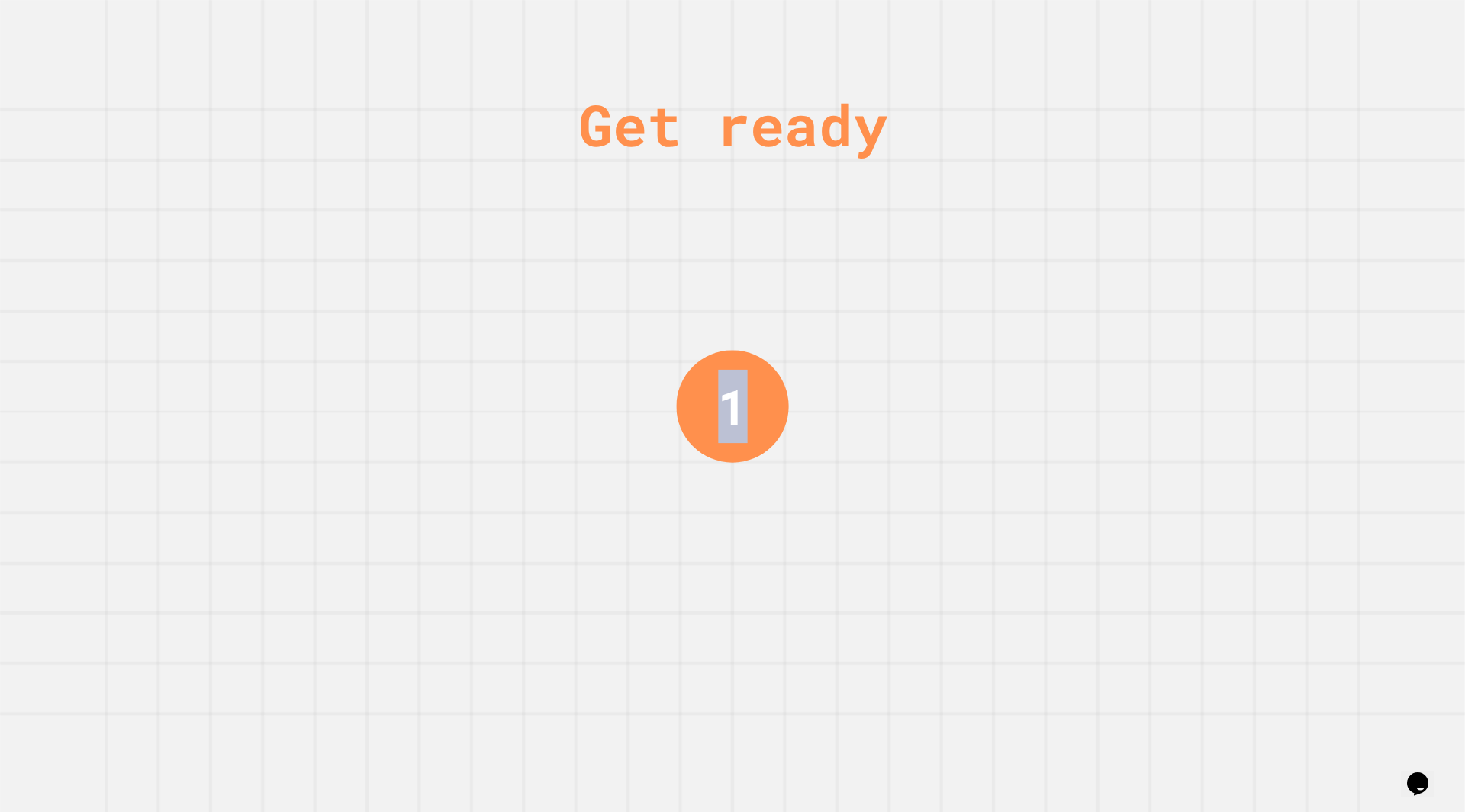
drag, startPoint x: 693, startPoint y: 261, endPoint x: 1044, endPoint y: 316, distance: 355.3
click at [1044, 314] on div "Get ready 1" at bounding box center [732, 406] width 1465 height 812
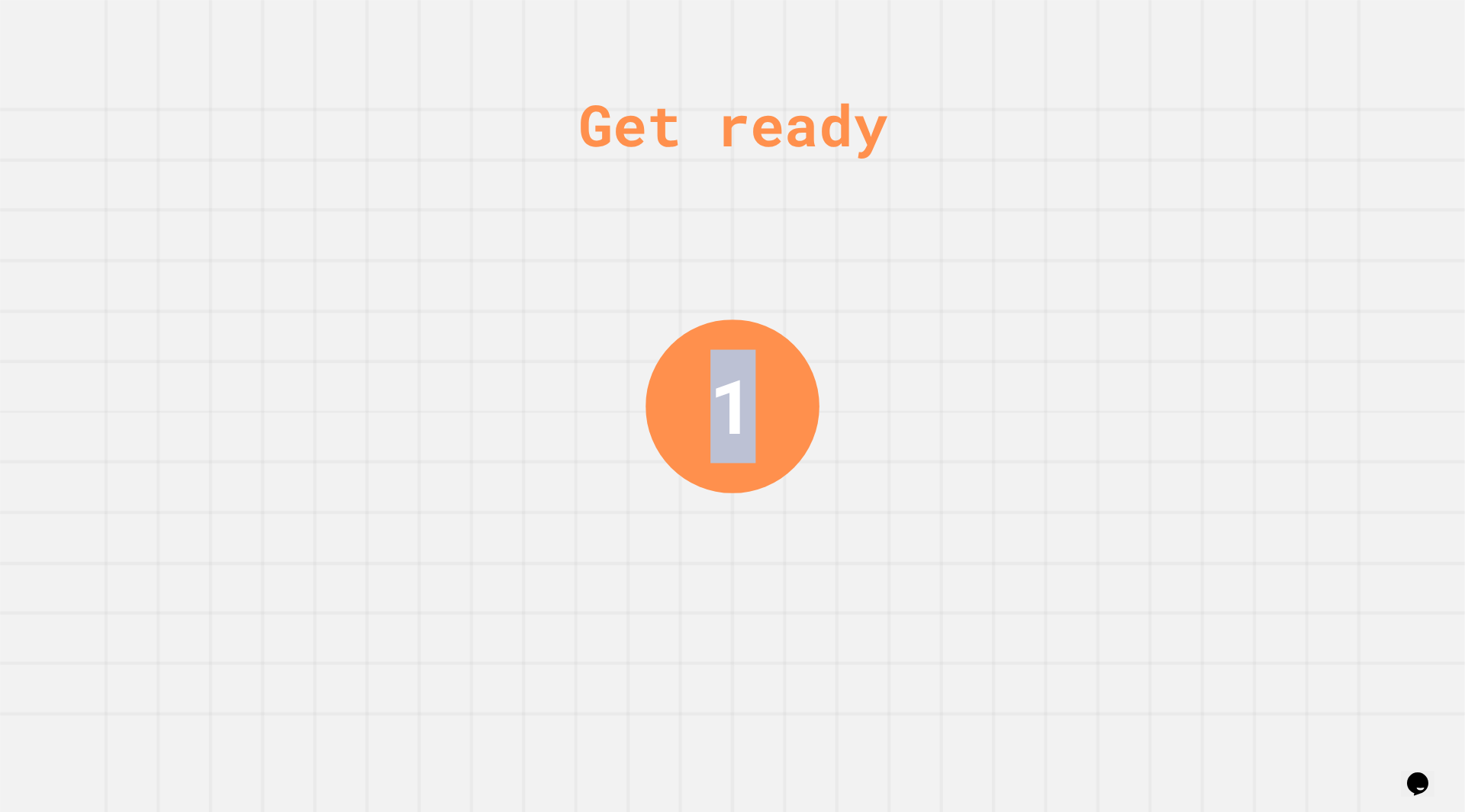
drag, startPoint x: 1165, startPoint y: 337, endPoint x: 1153, endPoint y: 330, distance: 13.9
click at [1163, 337] on div "Get ready 1" at bounding box center [732, 406] width 1465 height 812
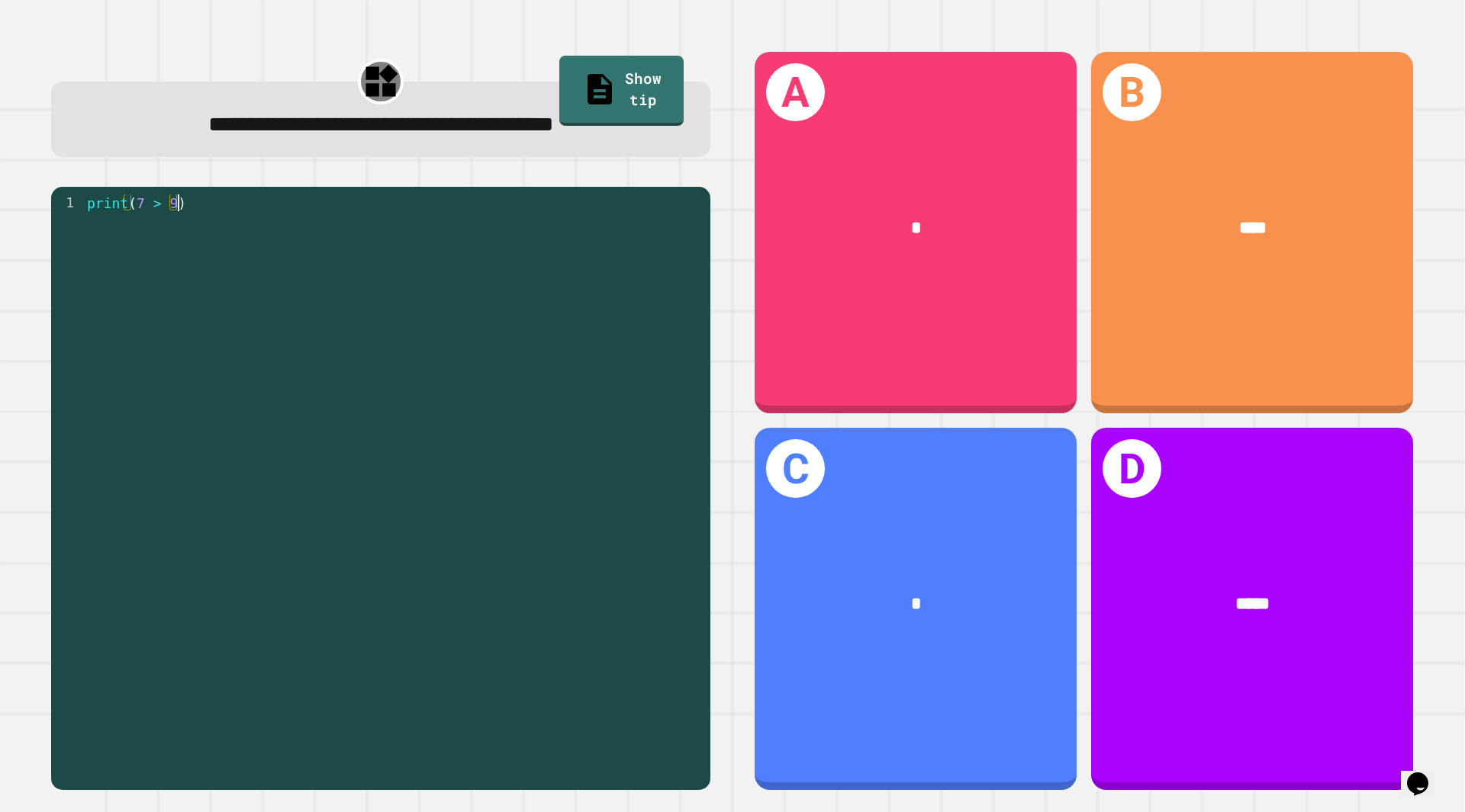
drag, startPoint x: 688, startPoint y: 326, endPoint x: 488, endPoint y: 312, distance: 200.5
click at [486, 314] on div "1 print ( 7 > 9 ) XXXXXXXXXXXXXXXXXXXXXXXXXXXXXXXXXXXXXXXXXXXXXXXXXXXXXXXXXXXXX…" at bounding box center [377, 471] width 652 height 554
click at [480, 315] on div "1 print ( 7 > 9 ) XXXXXXXXXXXXXXXXXXXXXXXXXXXXXXXXXXXXXXXXXXXXXXXXXXXXXXXXXXXXX…" at bounding box center [377, 471] width 652 height 554
click at [461, 346] on div "1 print ( 7 > 9 ) XXXXXXXXXXXXXXXXXXXXXXXXXXXXXXXXXXXXXXXXXXXXXXXXXXXXXXXXXXXXX…" at bounding box center [377, 471] width 652 height 554
drag, startPoint x: 447, startPoint y: 347, endPoint x: 414, endPoint y: 335, distance: 35.1
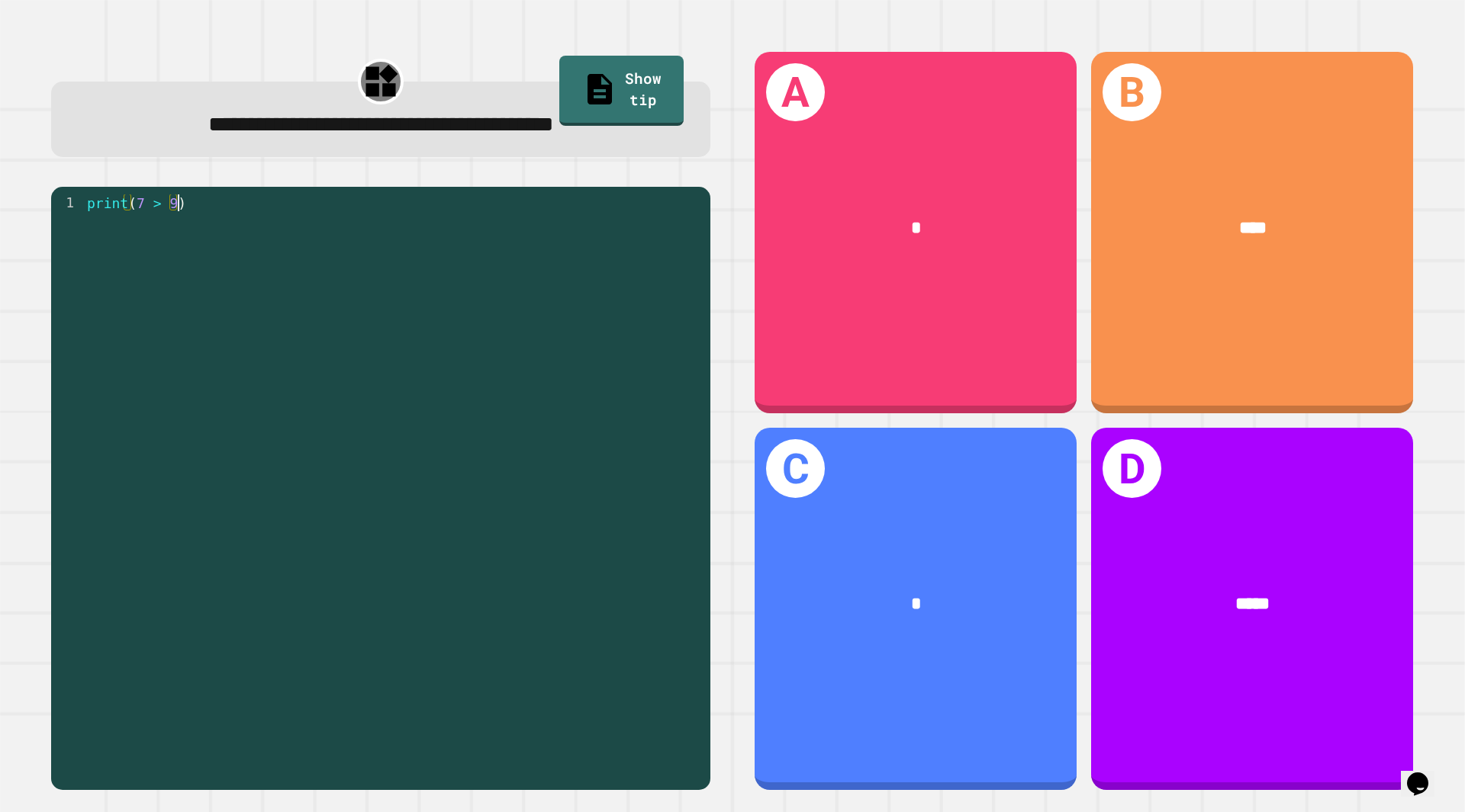
click at [444, 349] on div "1 print ( 7 > 9 ) XXXXXXXXXXXXXXXXXXXXXXXXXXXXXXXXXXXXXXXXXXXXXXXXXXXXXXXXXXXXX…" at bounding box center [377, 471] width 652 height 554
drag, startPoint x: 394, startPoint y: 315, endPoint x: 394, endPoint y: 285, distance: 30.0
drag, startPoint x: 394, startPoint y: 285, endPoint x: 449, endPoint y: 145, distance: 150.4
click at [442, 151] on div "**********" at bounding box center [381, 420] width 704 height 783
click at [477, 128] on span "**********" at bounding box center [381, 124] width 346 height 21
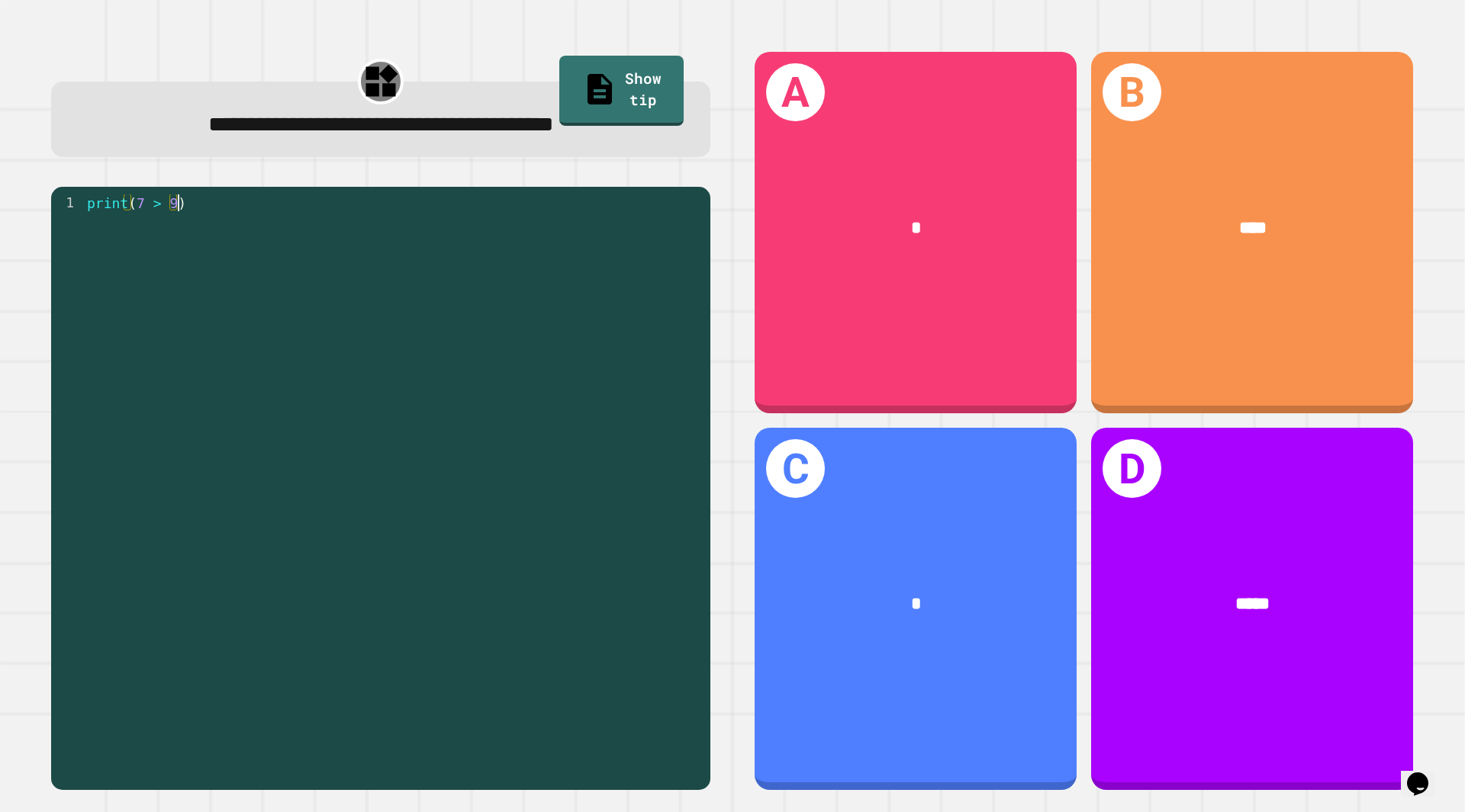
drag, startPoint x: 477, startPoint y: 249, endPoint x: 464, endPoint y: 430, distance: 181.5
click at [460, 411] on div "print ( 7 > 9 )" at bounding box center [393, 488] width 619 height 587
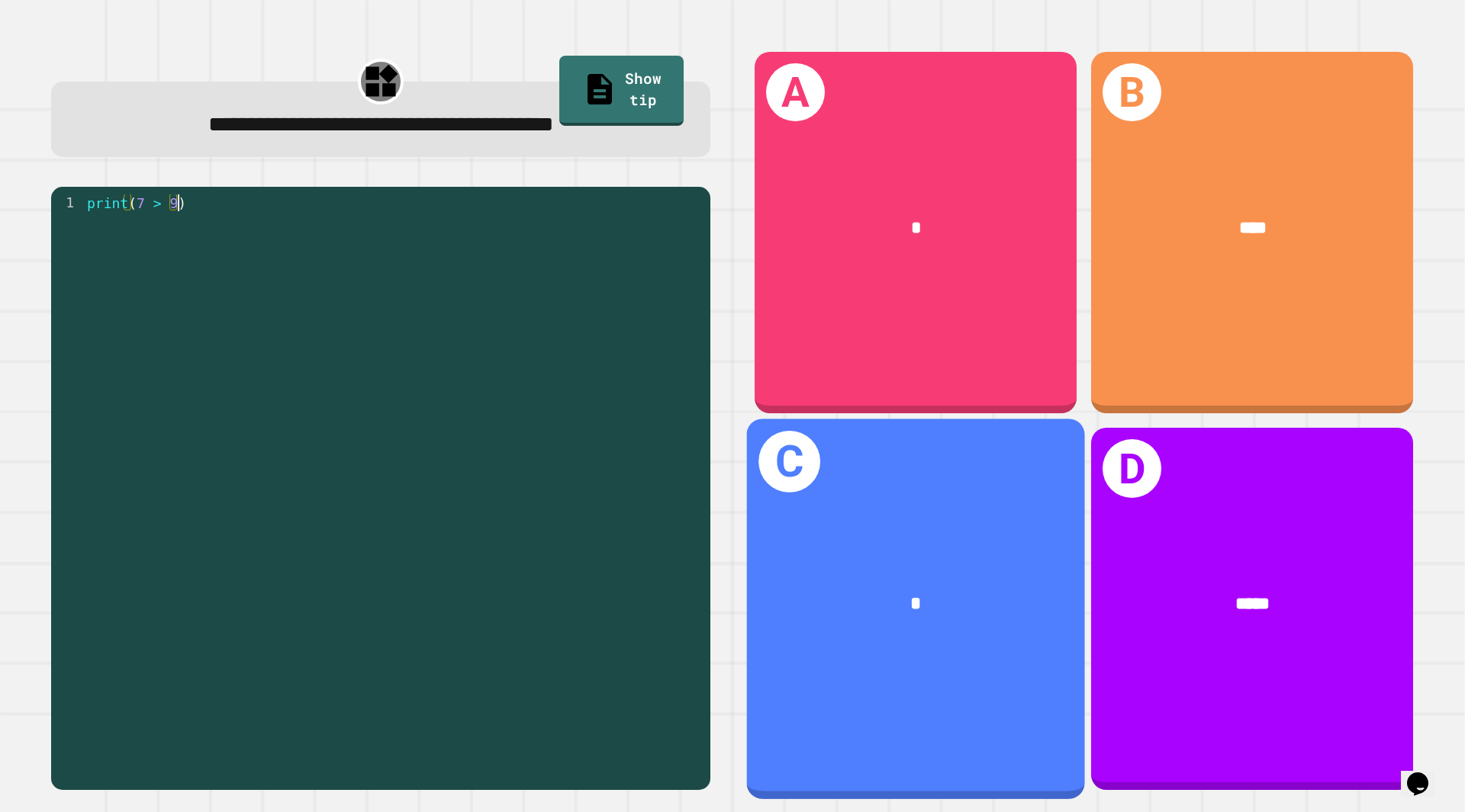
drag, startPoint x: 709, startPoint y: 491, endPoint x: 831, endPoint y: 432, distance: 135.5
click at [856, 430] on div "**********" at bounding box center [732, 420] width 1406 height 783
drag, startPoint x: 831, startPoint y: 432, endPoint x: 738, endPoint y: 419, distance: 93.9
click at [747, 419] on div "C *" at bounding box center [916, 608] width 338 height 379
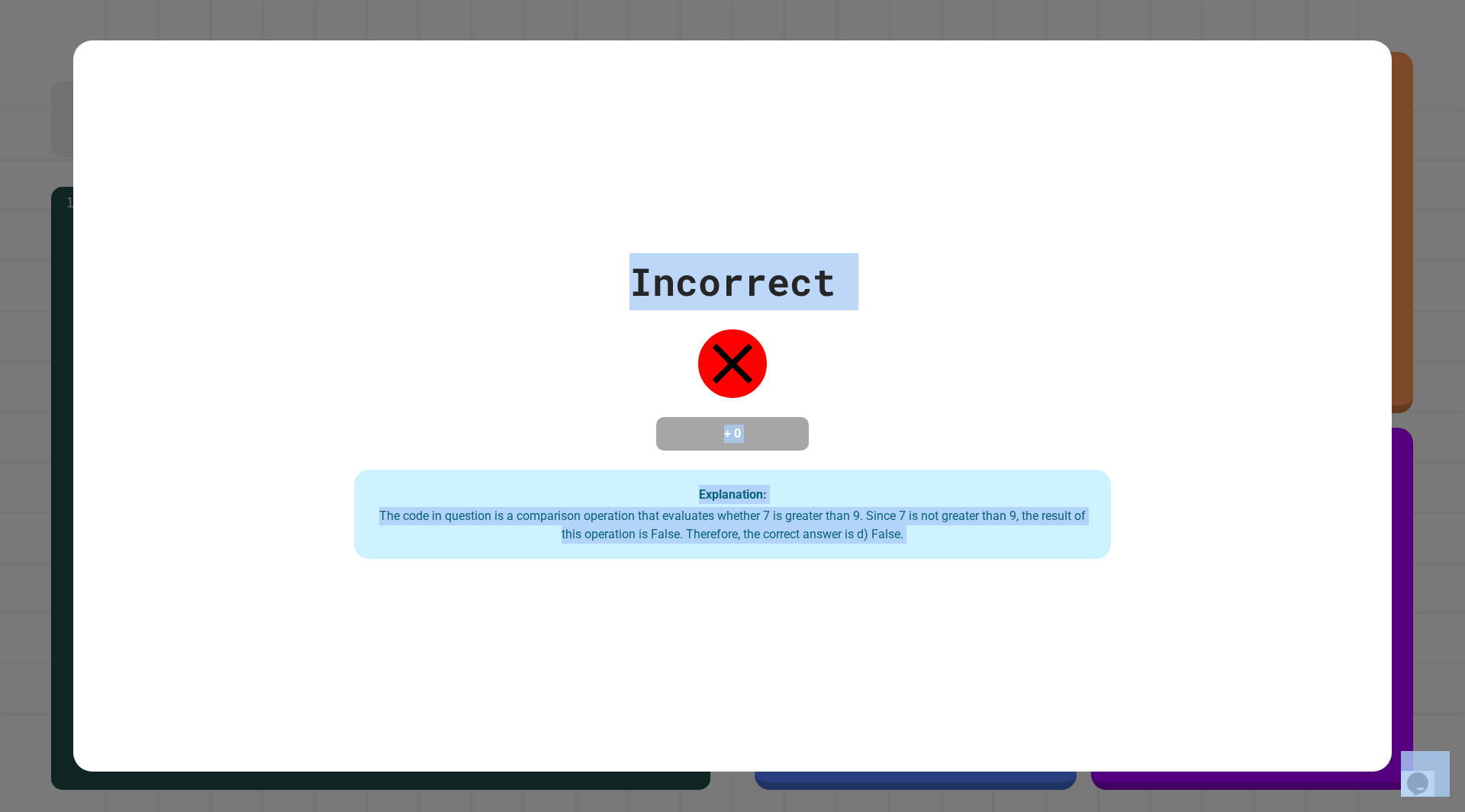
click at [801, 493] on div "Explanation: The code in question is a comparison operation that evaluates whet…" at bounding box center [733, 514] width 758 height 90
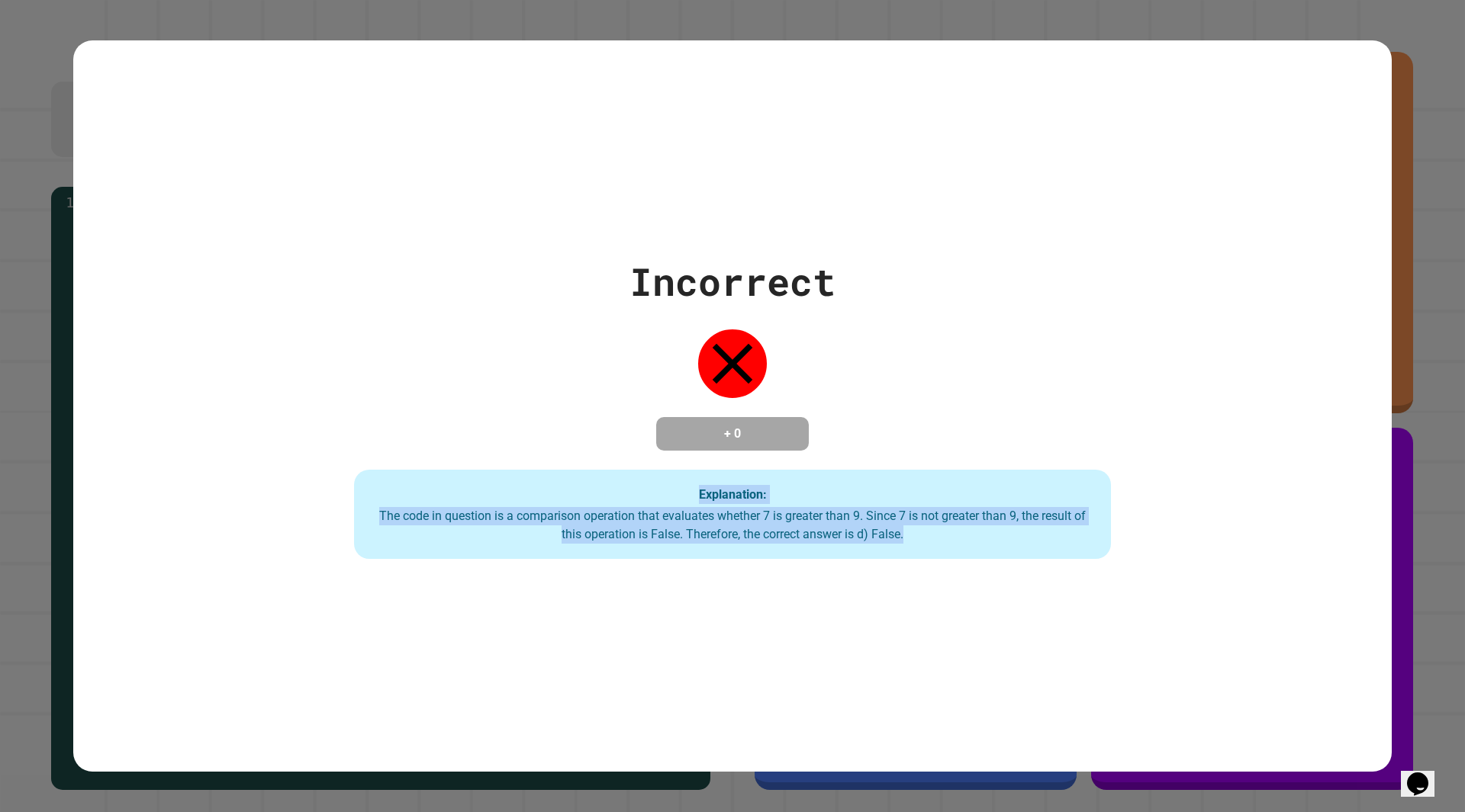
drag, startPoint x: 990, startPoint y: 553, endPoint x: 609, endPoint y: 496, distance: 385.2
click at [609, 496] on div "Explanation: The code in question is a comparison operation that evaluates whet…" at bounding box center [733, 514] width 758 height 90
click at [608, 492] on div "Explanation: The code in question is a comparison operation that evaluates whet…" at bounding box center [733, 514] width 758 height 90
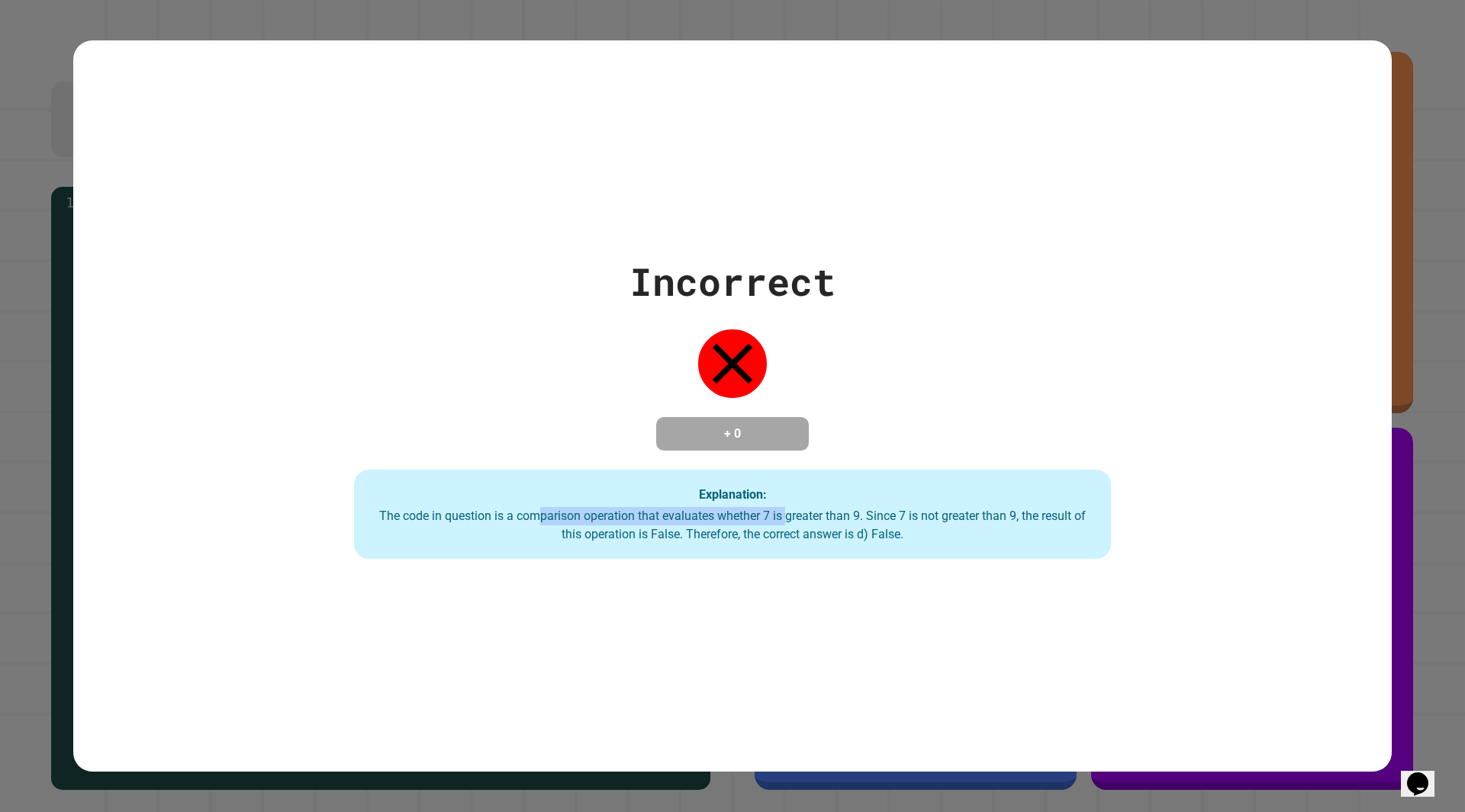
drag, startPoint x: 530, startPoint y: 511, endPoint x: 780, endPoint y: 524, distance: 250.3
click at [780, 524] on div "The code in question is a comparison operation that evaluates whether 7 is grea…" at bounding box center [733, 526] width 727 height 37
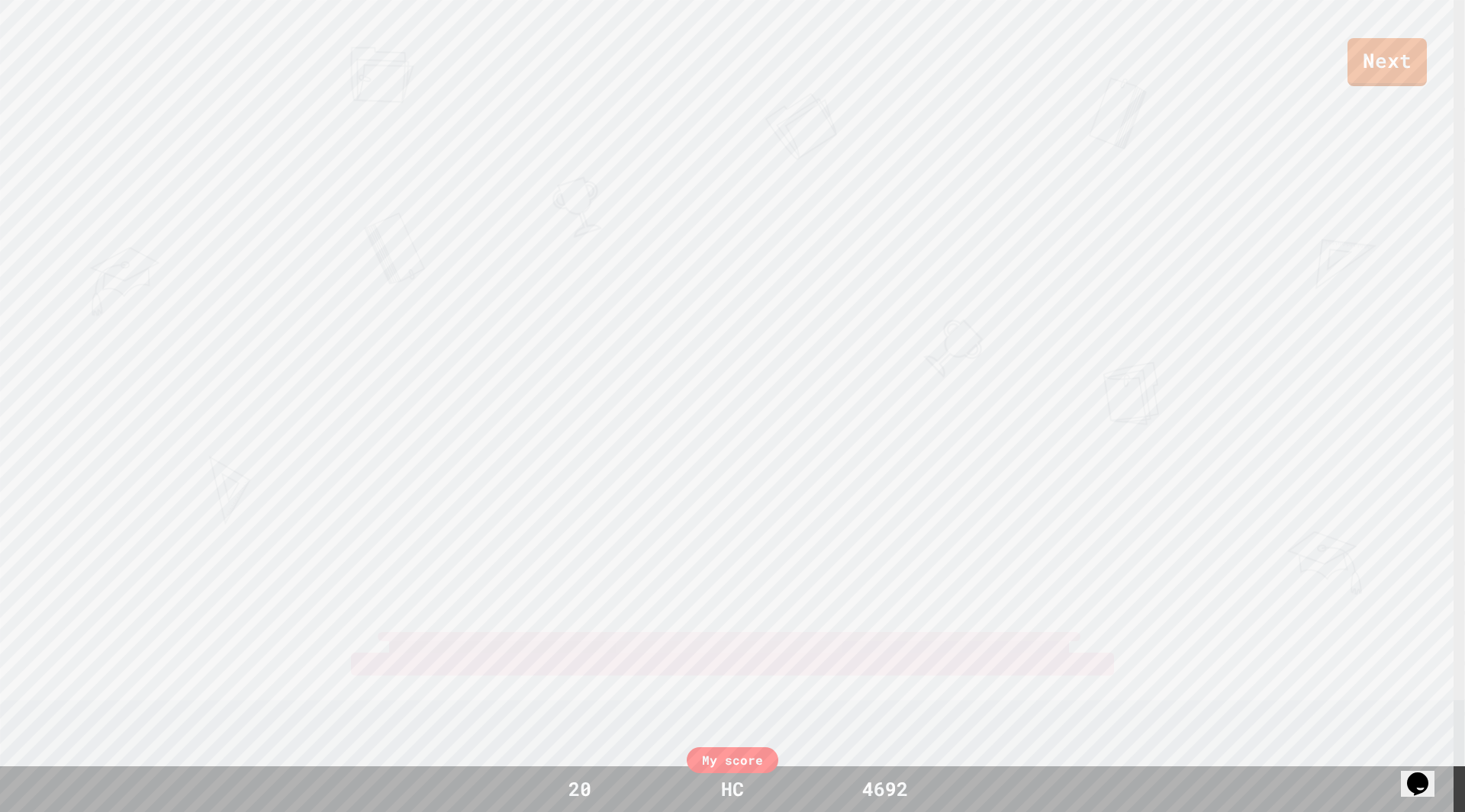
drag, startPoint x: 942, startPoint y: 552, endPoint x: 719, endPoint y: 517, distance: 225.7
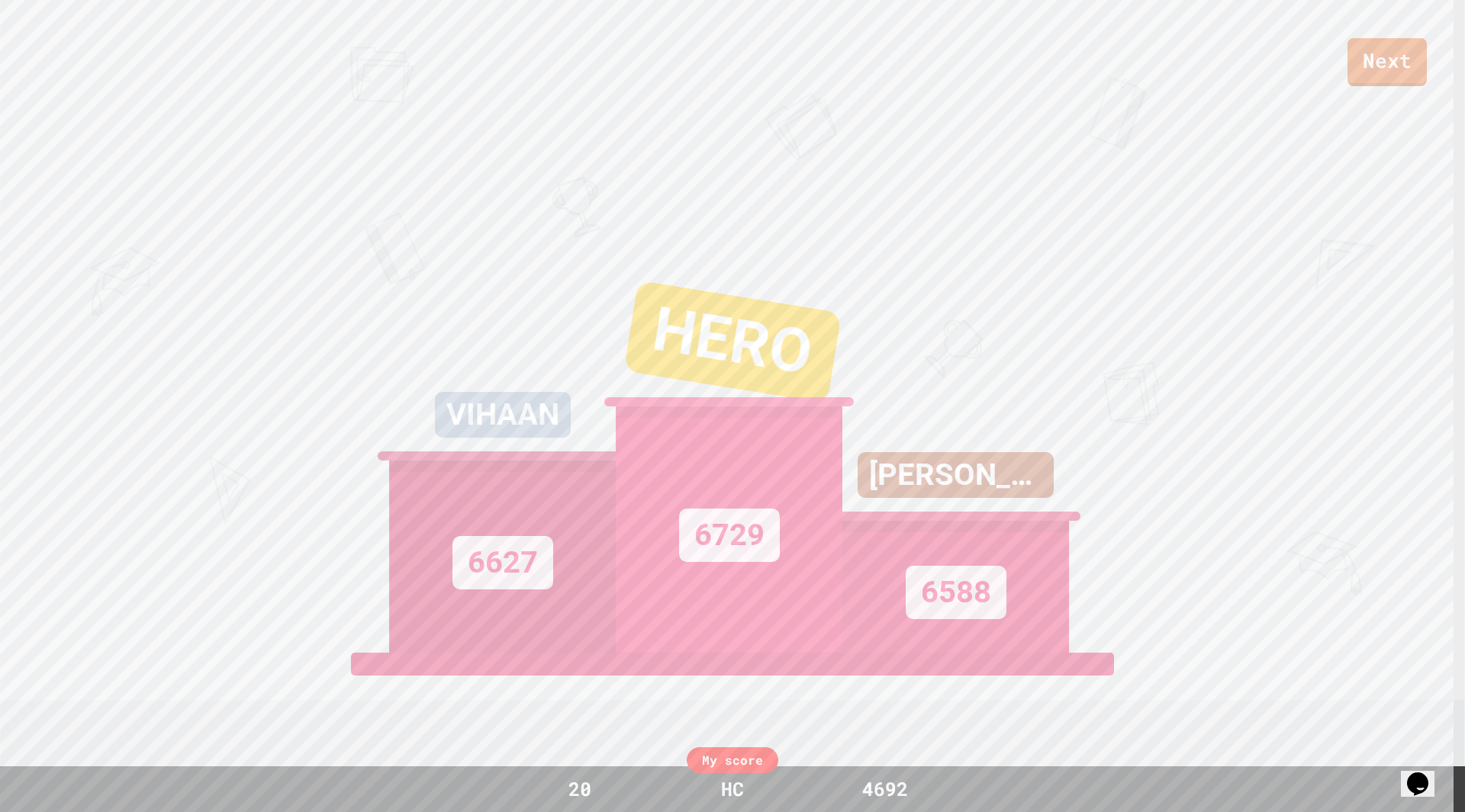
click at [721, 517] on div "6729" at bounding box center [728, 529] width 226 height 247
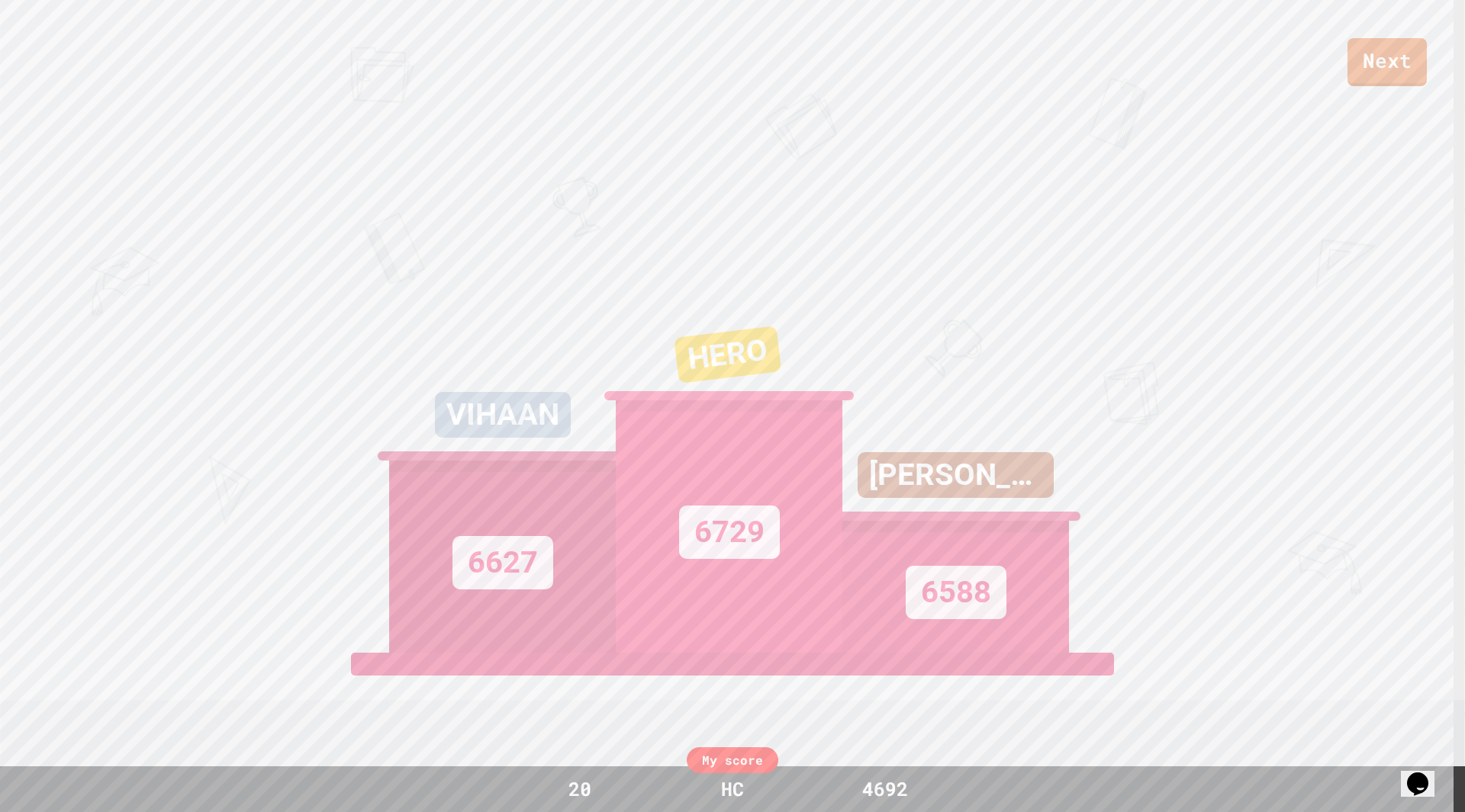
click at [926, 464] on div "[PERSON_NAME] 6588" at bounding box center [956, 462] width 226 height 381
